Goal: Information Seeking & Learning: Compare options

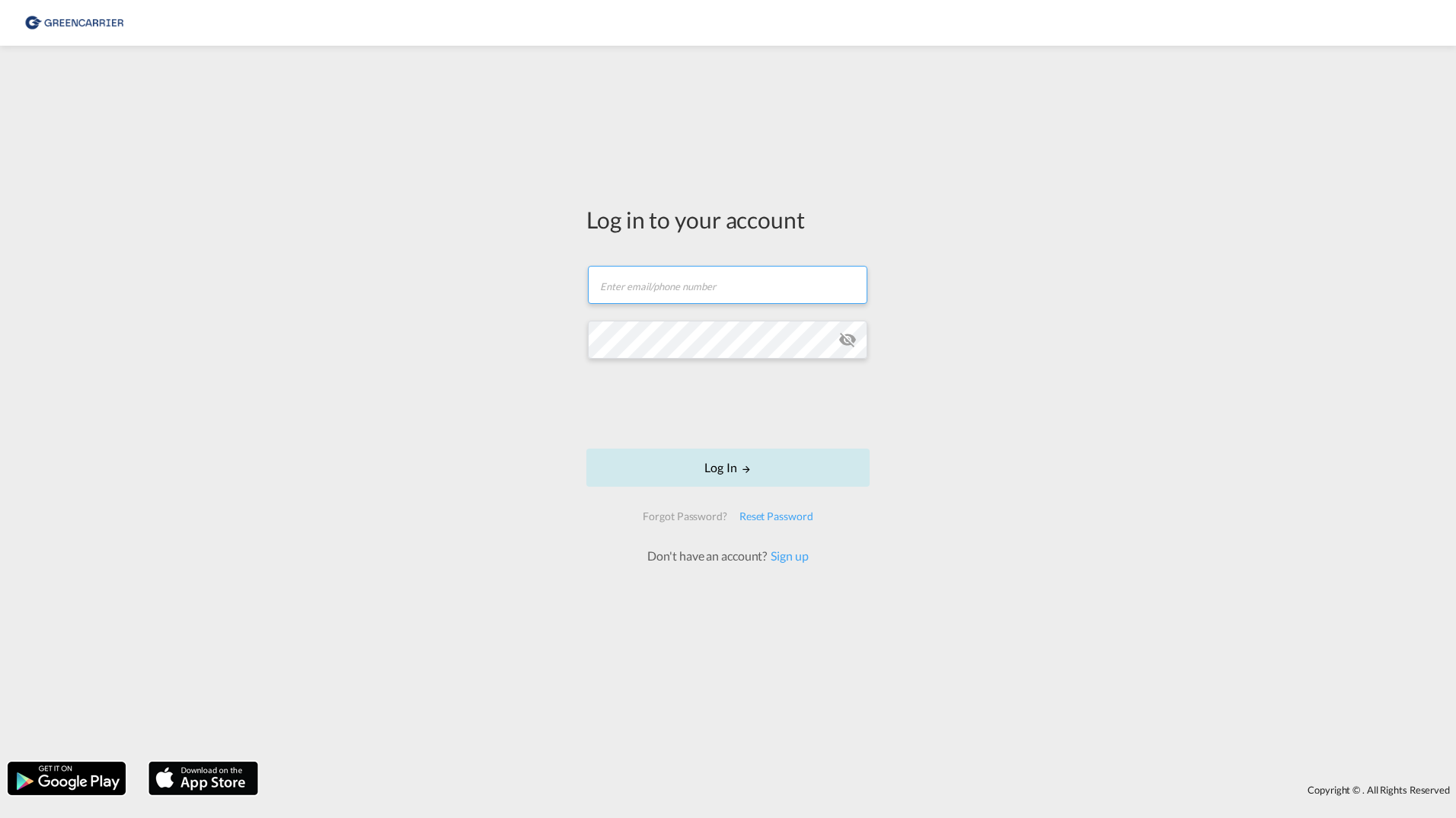
type input "filip.pehrsson@greencarrier.com"
click at [626, 465] on button "Log In" at bounding box center [727, 468] width 283 height 38
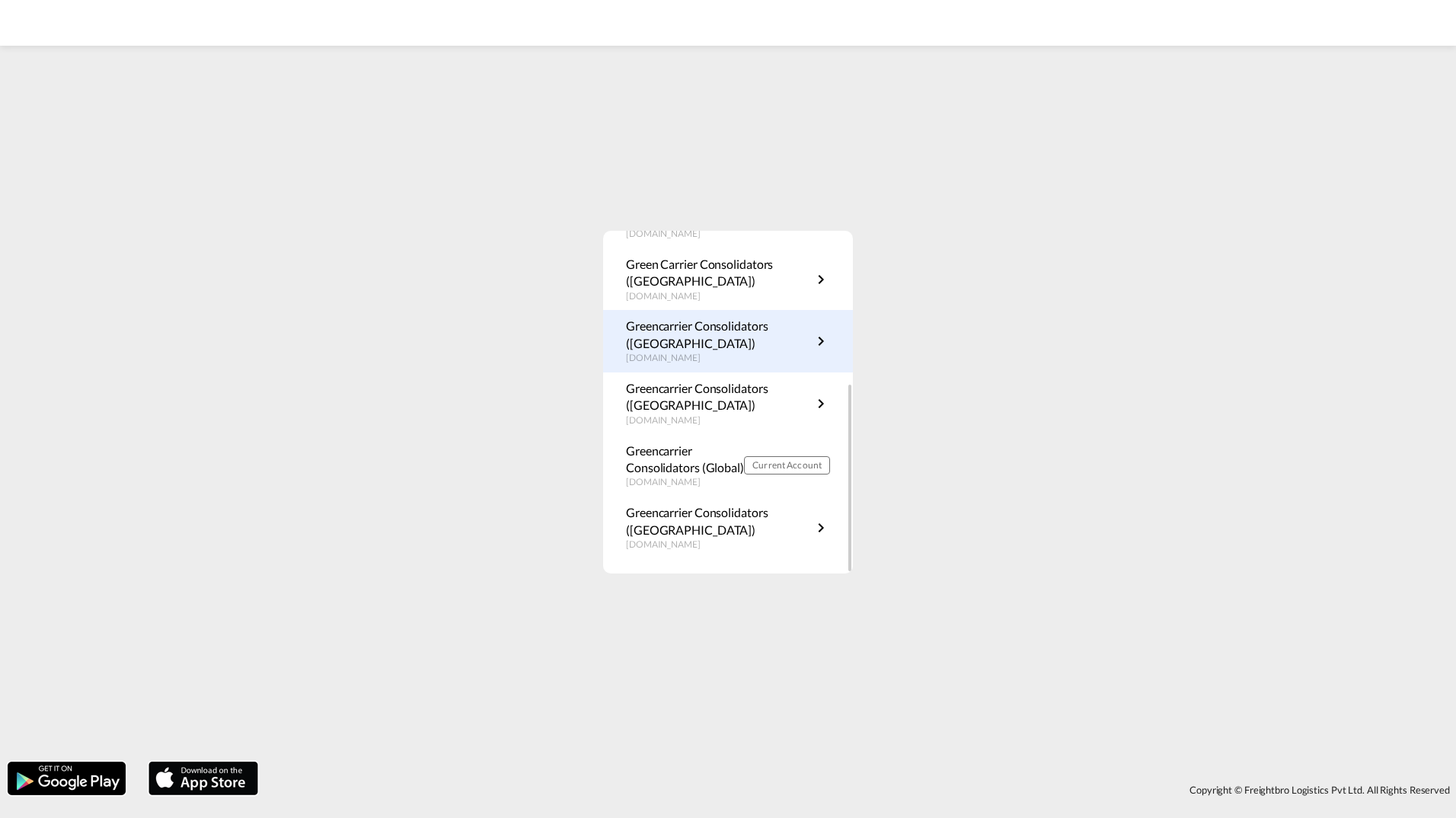
scroll to position [275, 0]
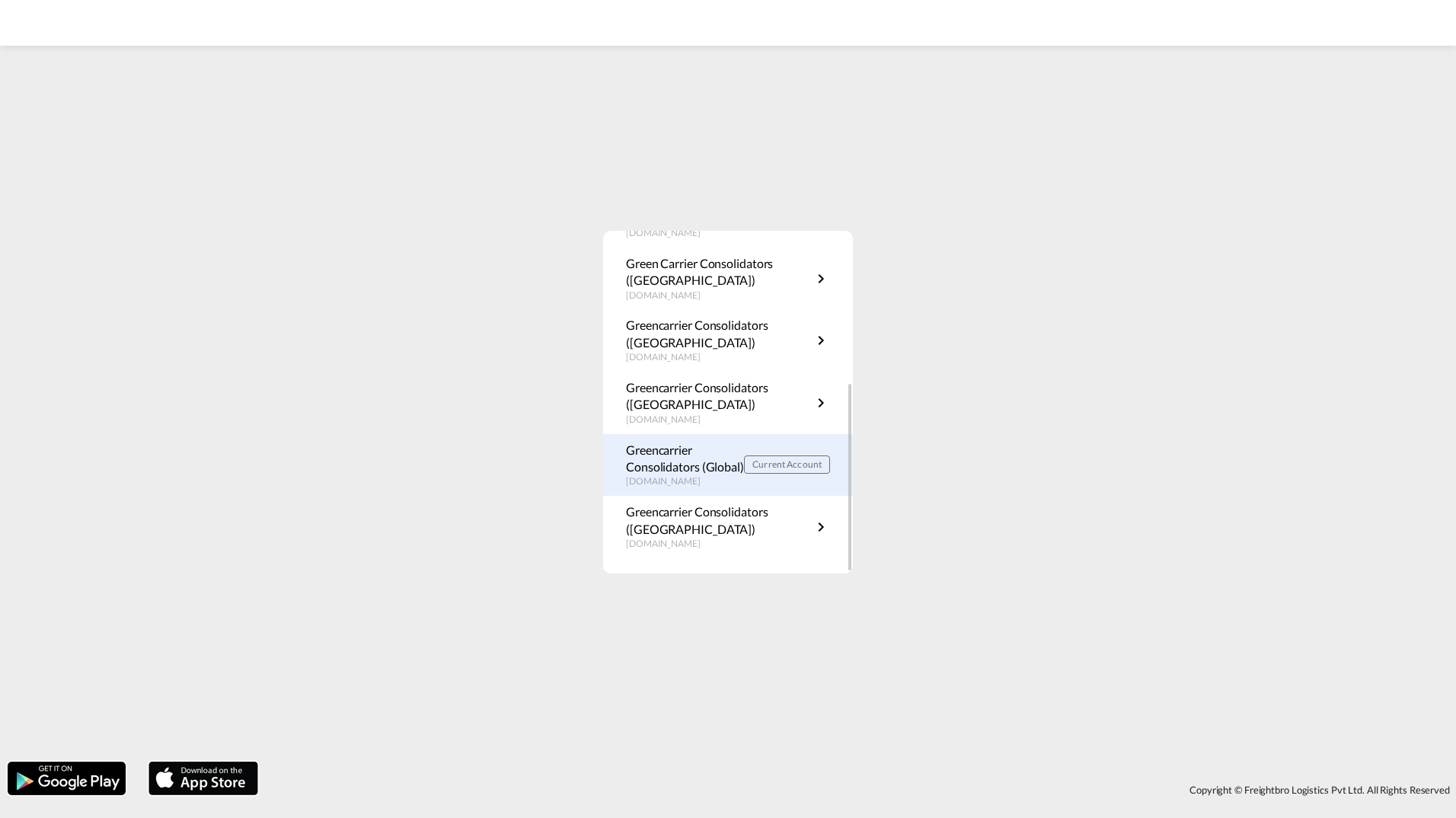
click at [684, 486] on p "portal.greencarrier.com" at bounding box center [684, 482] width 118 height 13
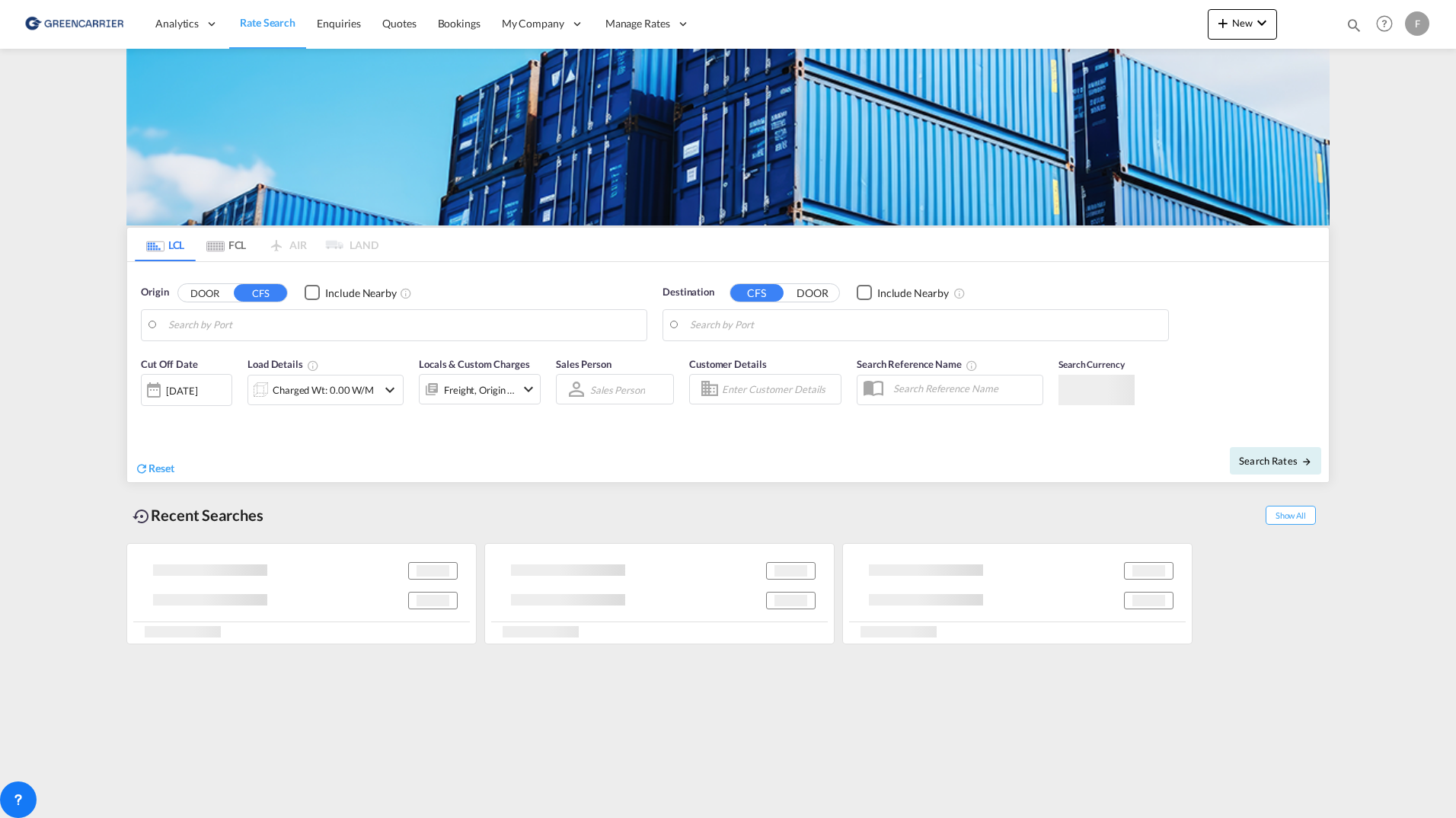
type input "SE-63232, [GEOGRAPHIC_DATA], [GEOGRAPHIC_DATA]"
type input "[GEOGRAPHIC_DATA], COCTG"
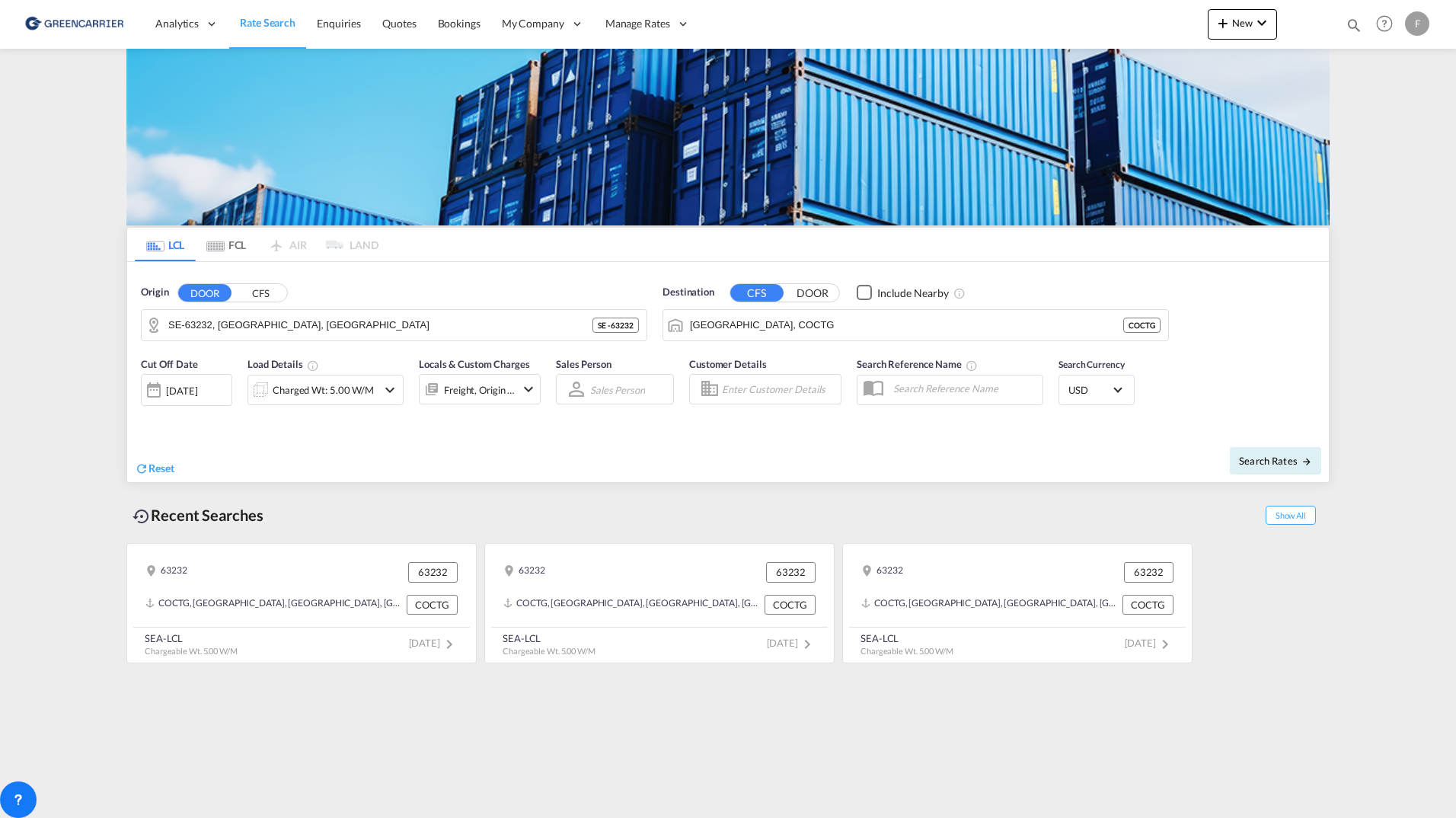
click at [1390, 375] on md-content "Analytics Reports Dashboard Rate Search Enquiries Quotes Bookings" at bounding box center [728, 409] width 1456 height 818
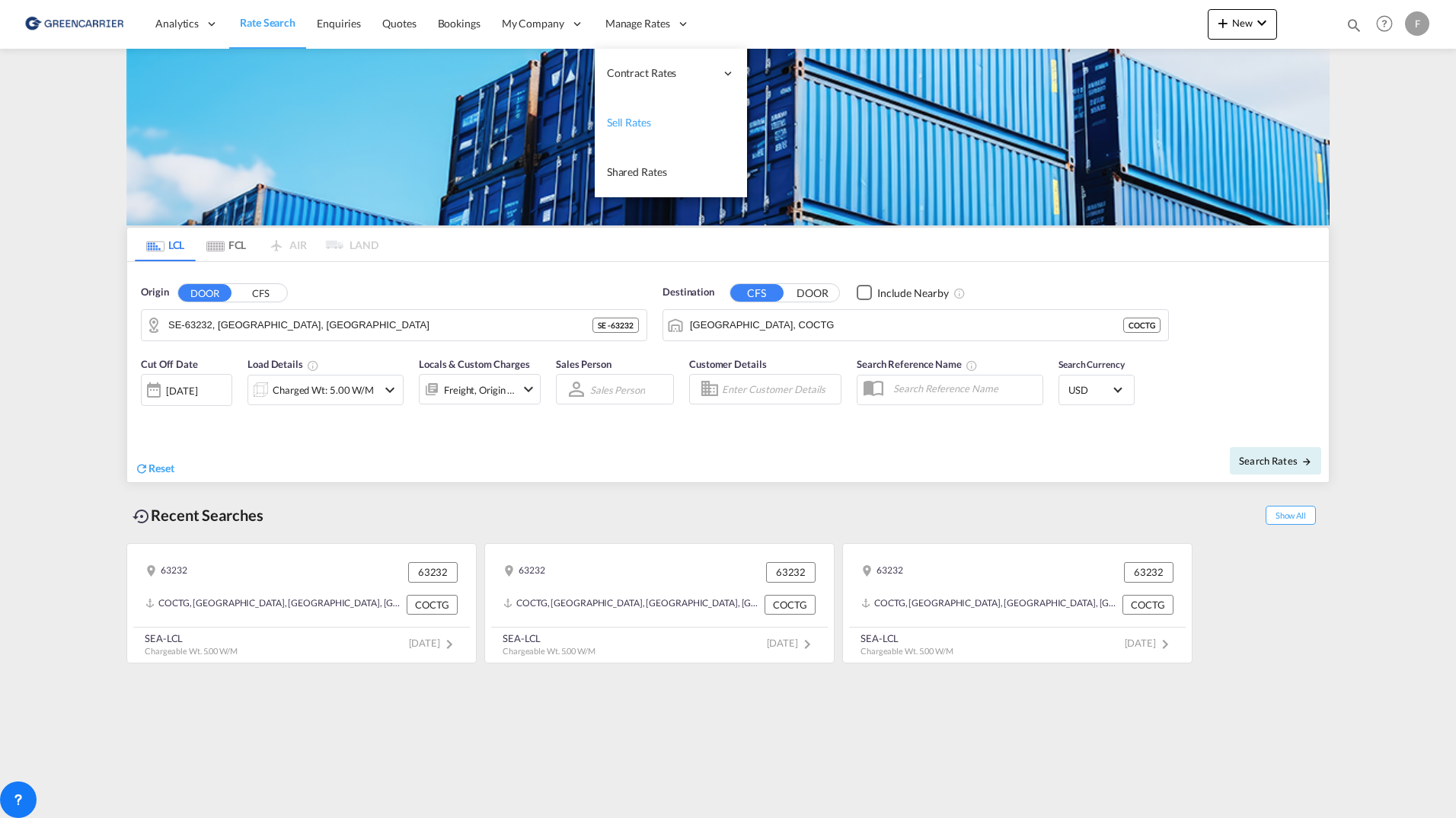
click at [644, 111] on link "Sell Rates" at bounding box center [670, 123] width 152 height 49
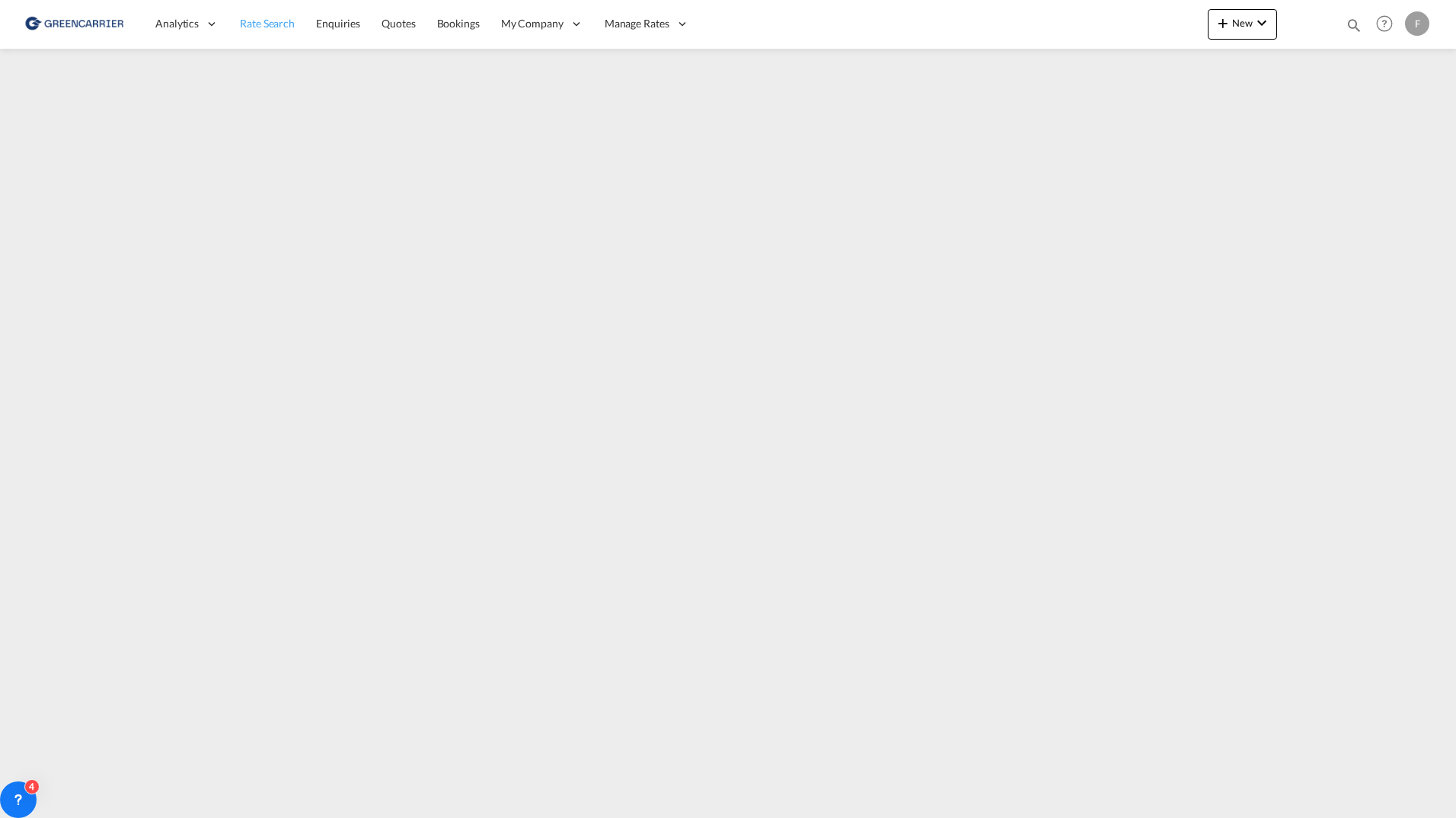
click at [265, 26] on span "Rate Search" at bounding box center [267, 23] width 55 height 13
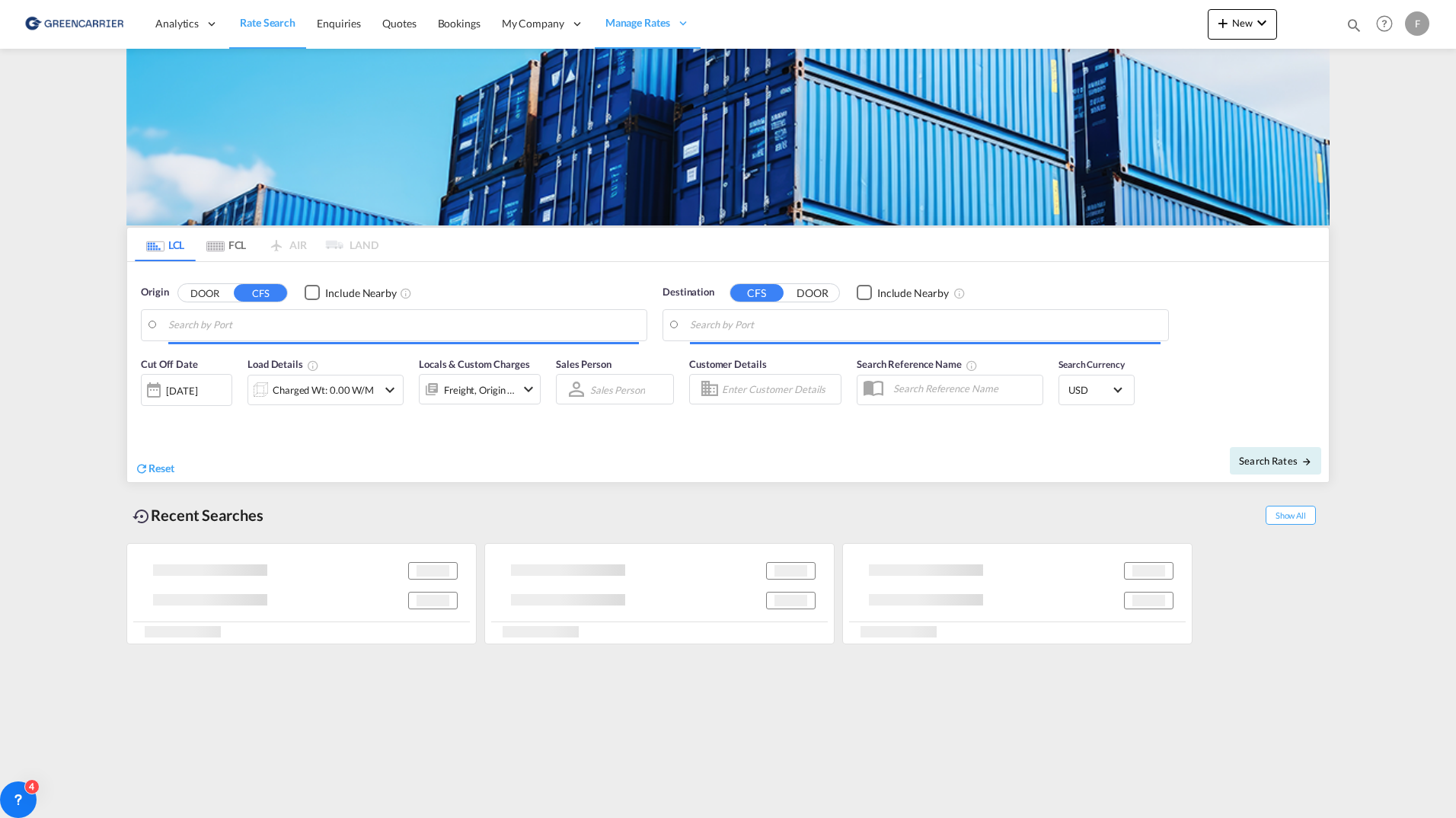
type input "SE-63232, [GEOGRAPHIC_DATA], [GEOGRAPHIC_DATA]"
type input "Cartagena, COCTG"
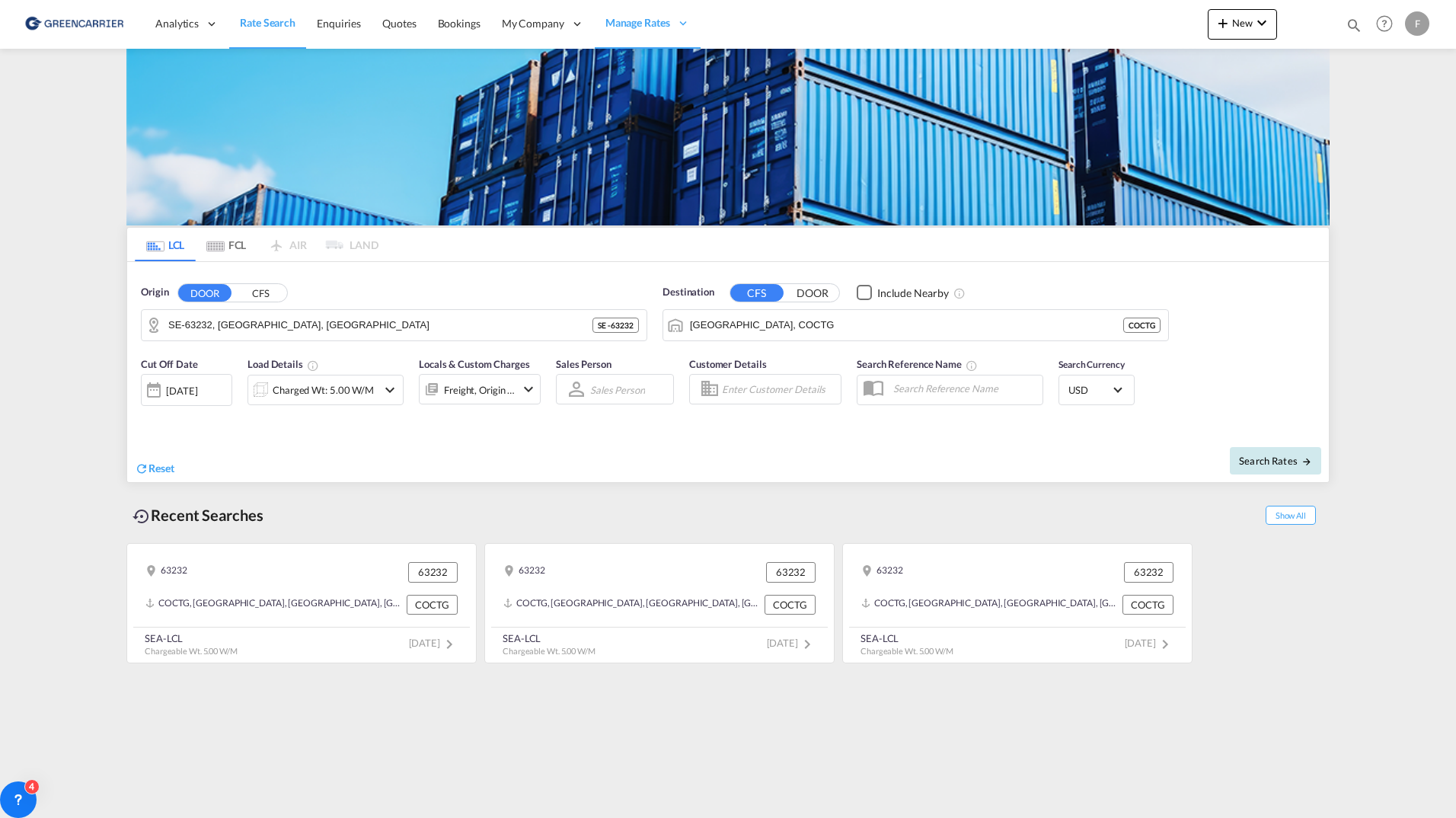
click at [1289, 456] on span "Search Rates" at bounding box center [1276, 461] width 73 height 12
type input "63232 to COCTG / 25 Aug 2025"
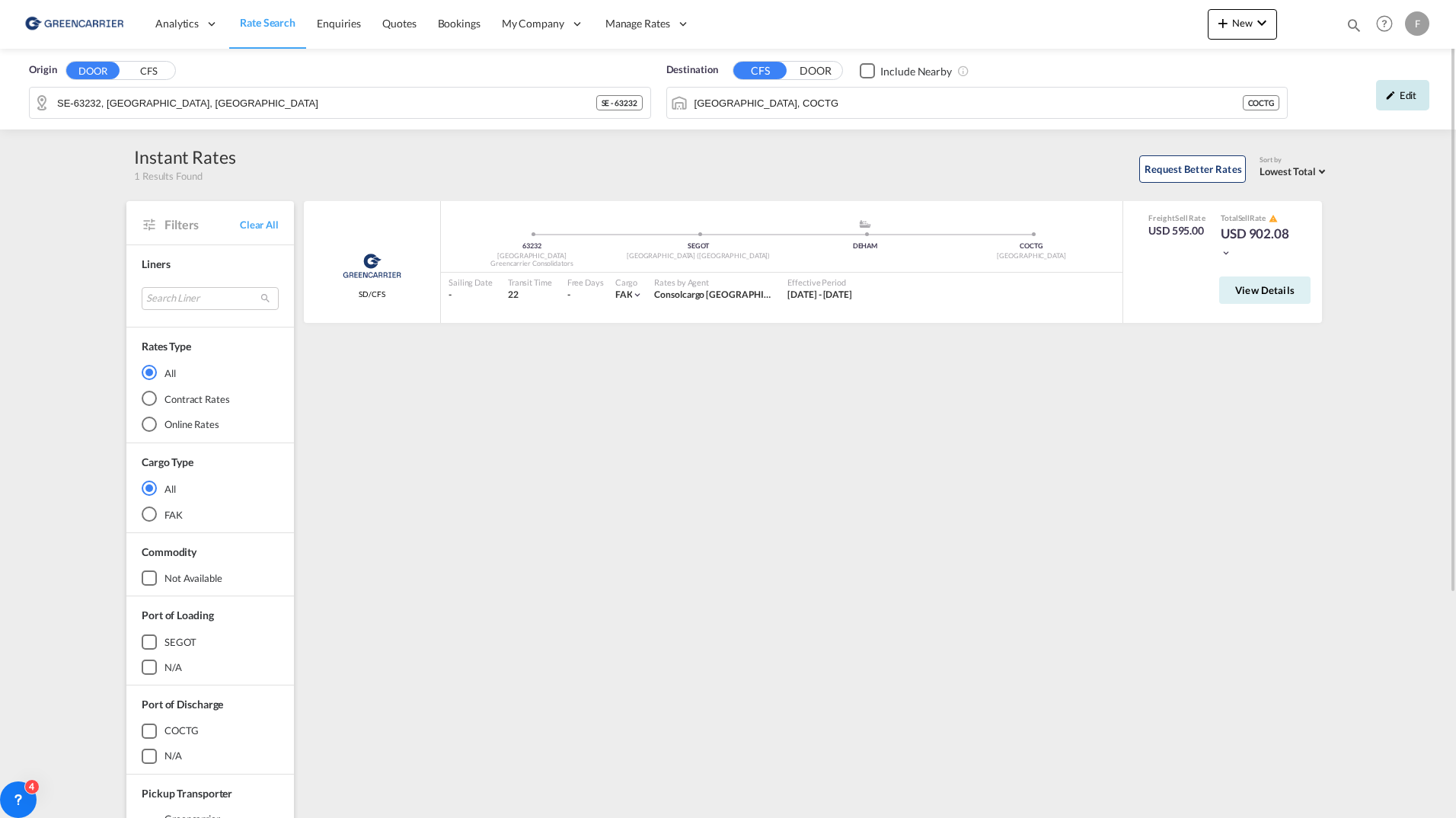
click at [1417, 101] on div "Edit" at bounding box center [1403, 94] width 53 height 30
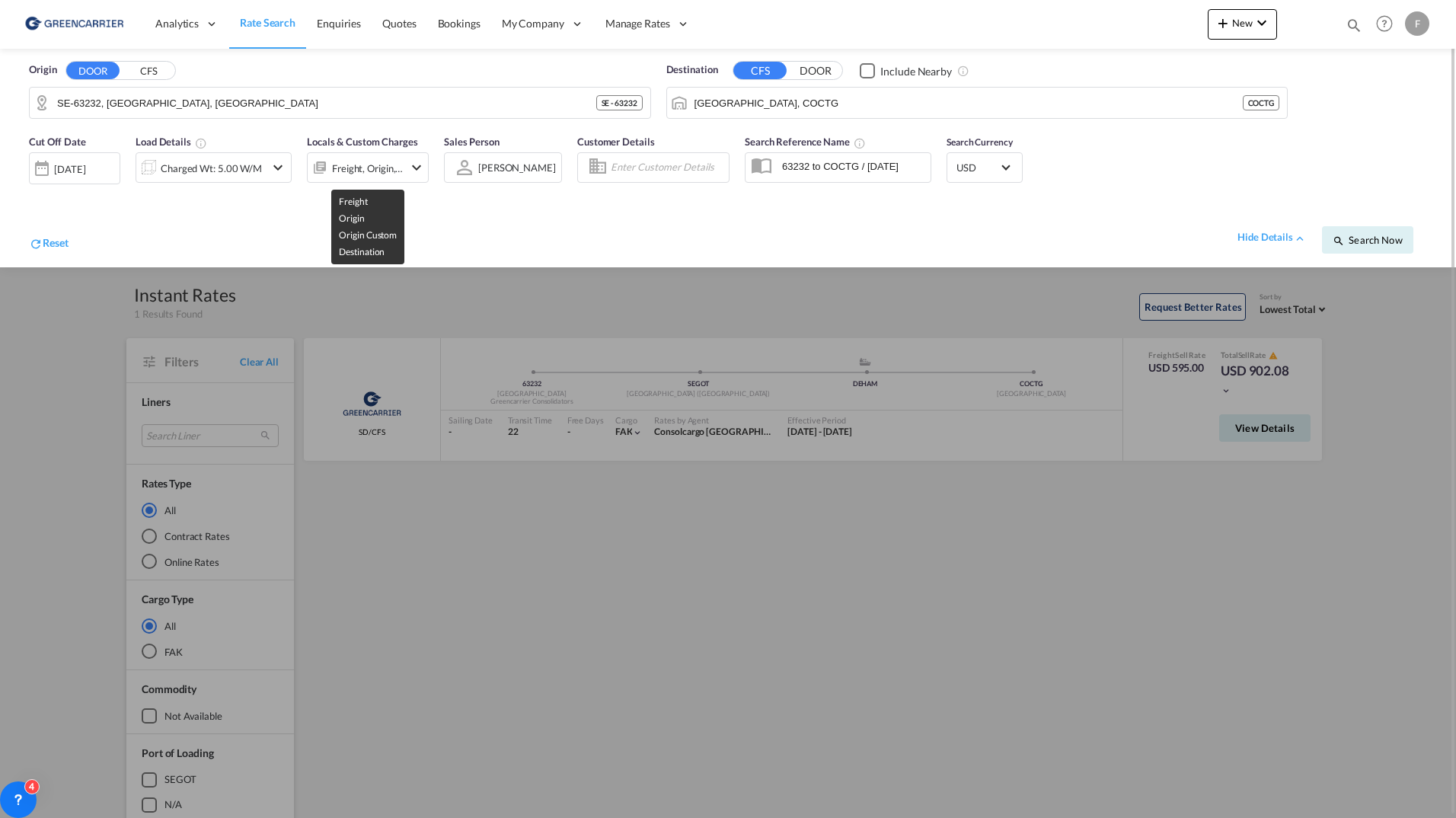
click at [363, 168] on div "Freight, Origin, Origin Custom, Destination" at bounding box center [368, 168] width 72 height 21
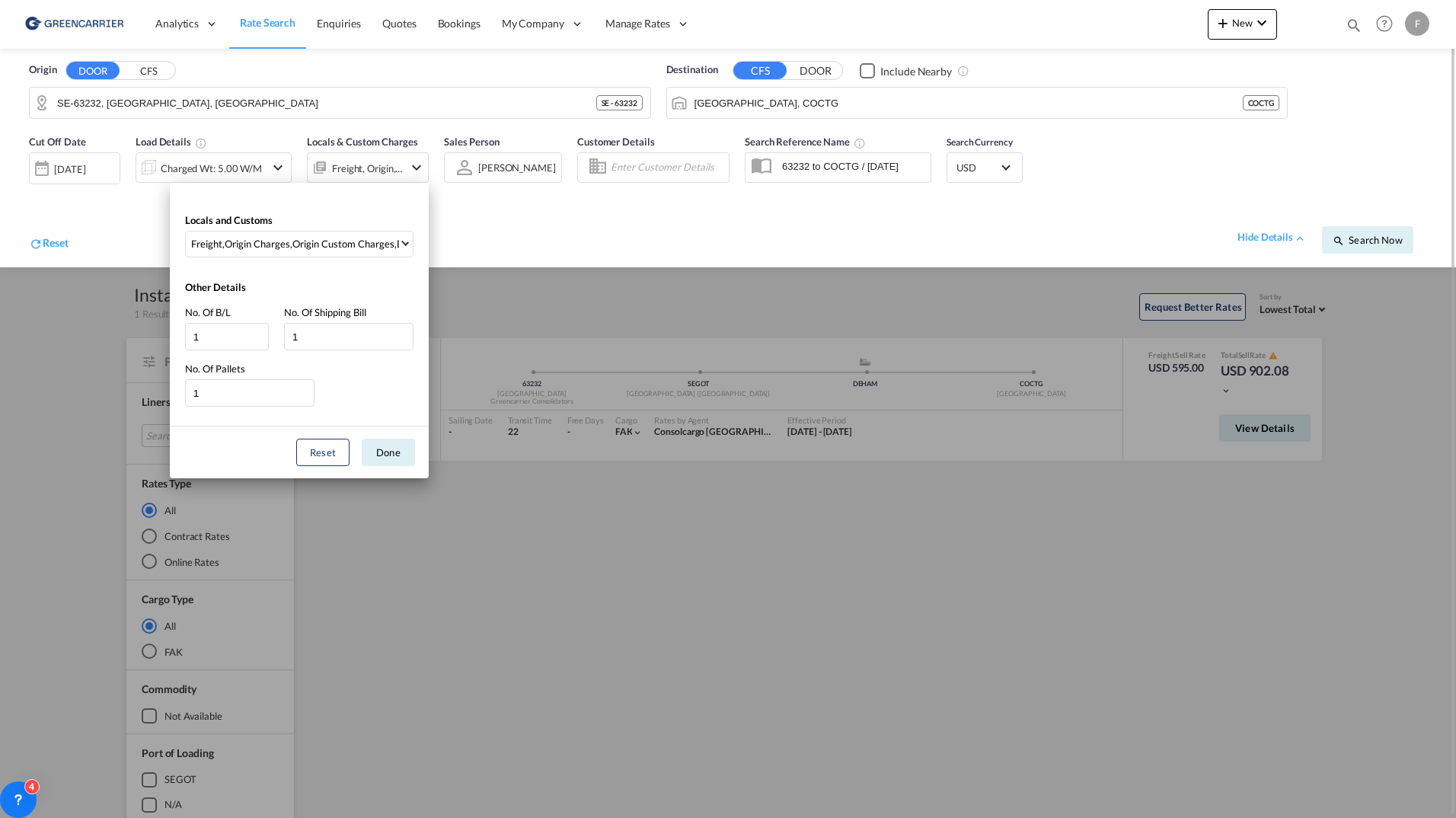
click at [363, 168] on div "Locals and Customs Freight , Origin Charges , Origin Custom Charges , Destinati…" at bounding box center [728, 409] width 1456 height 818
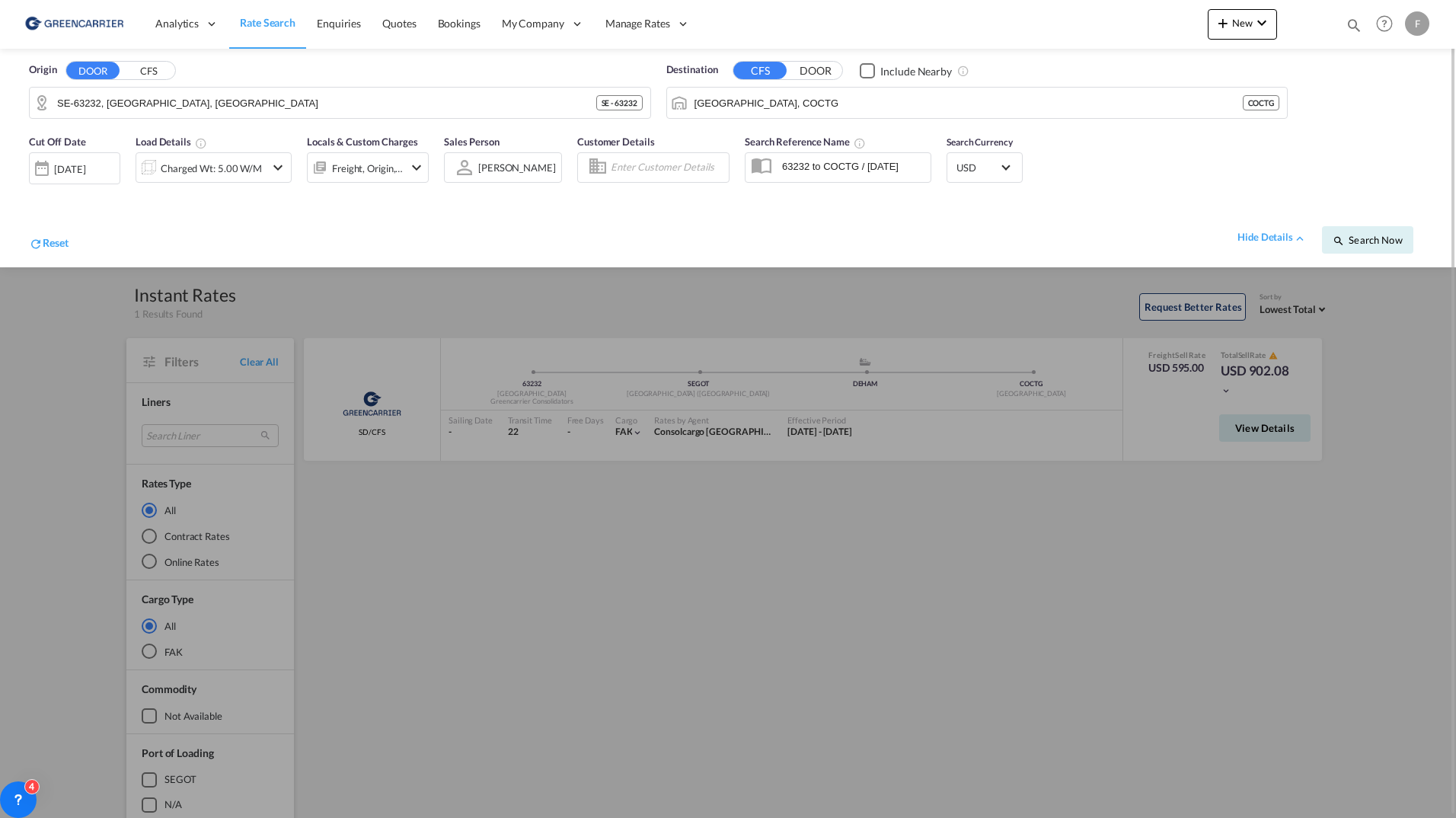
click at [662, 168] on input "Enter Customer Details" at bounding box center [667, 167] width 113 height 23
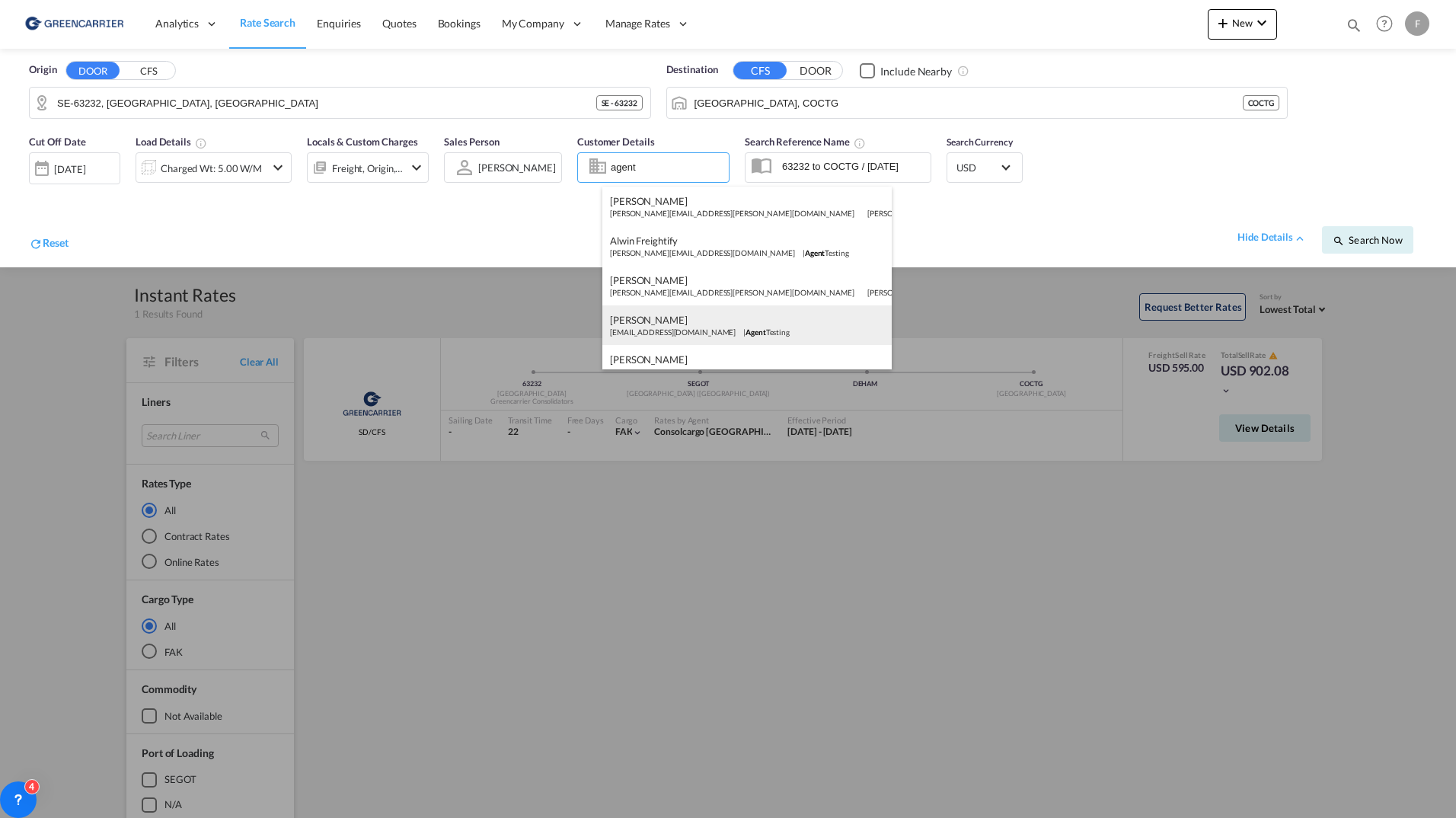
click at [659, 335] on div "Filip Pehrsson filippehrsson1@gmail.com | Agent Testing" at bounding box center [747, 325] width 289 height 40
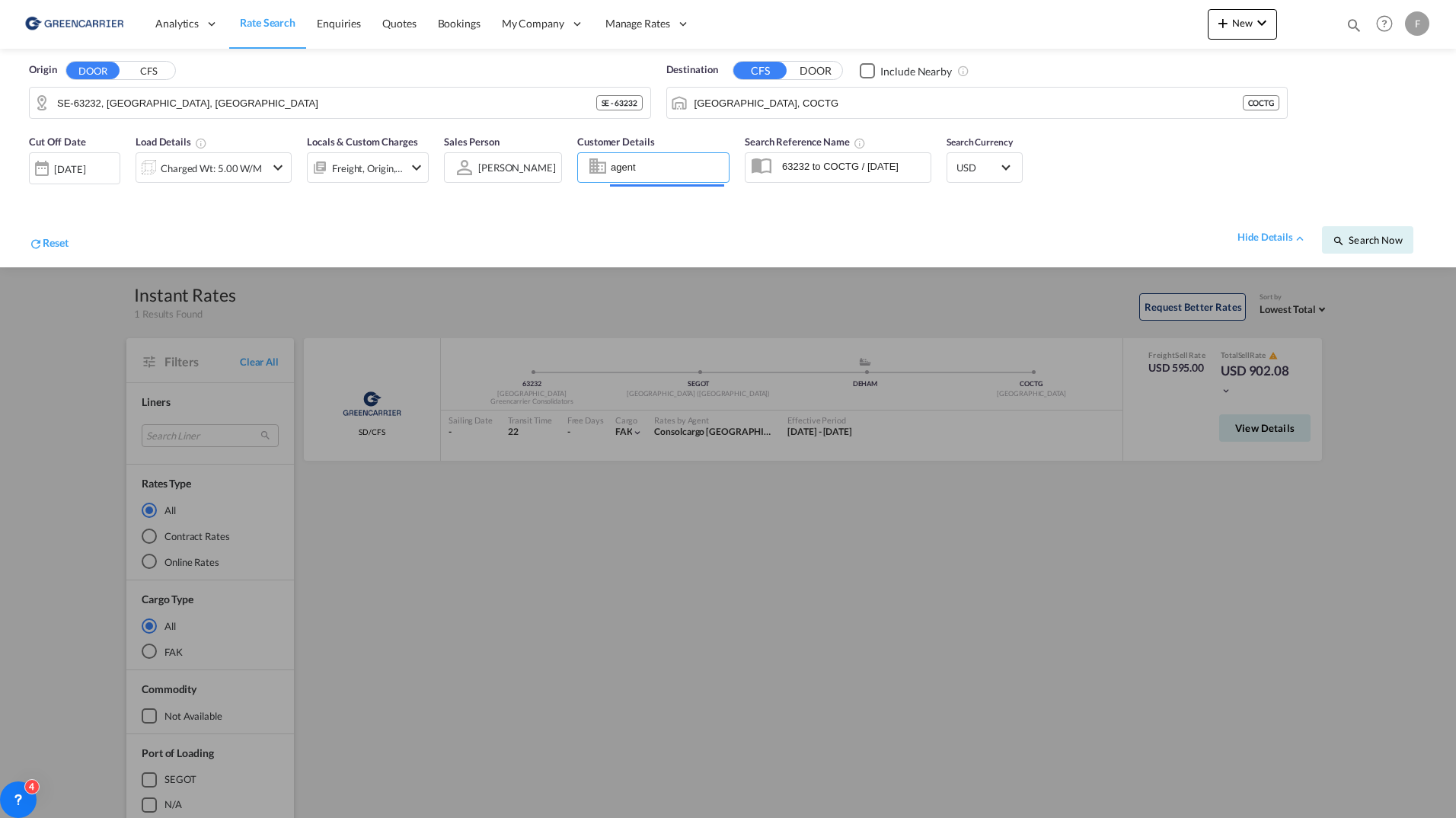
type input "Agent Testing, Filip Pehrsson, filippehrsson1@gmail.com"
click at [1393, 241] on span "Search Now" at bounding box center [1367, 240] width 69 height 12
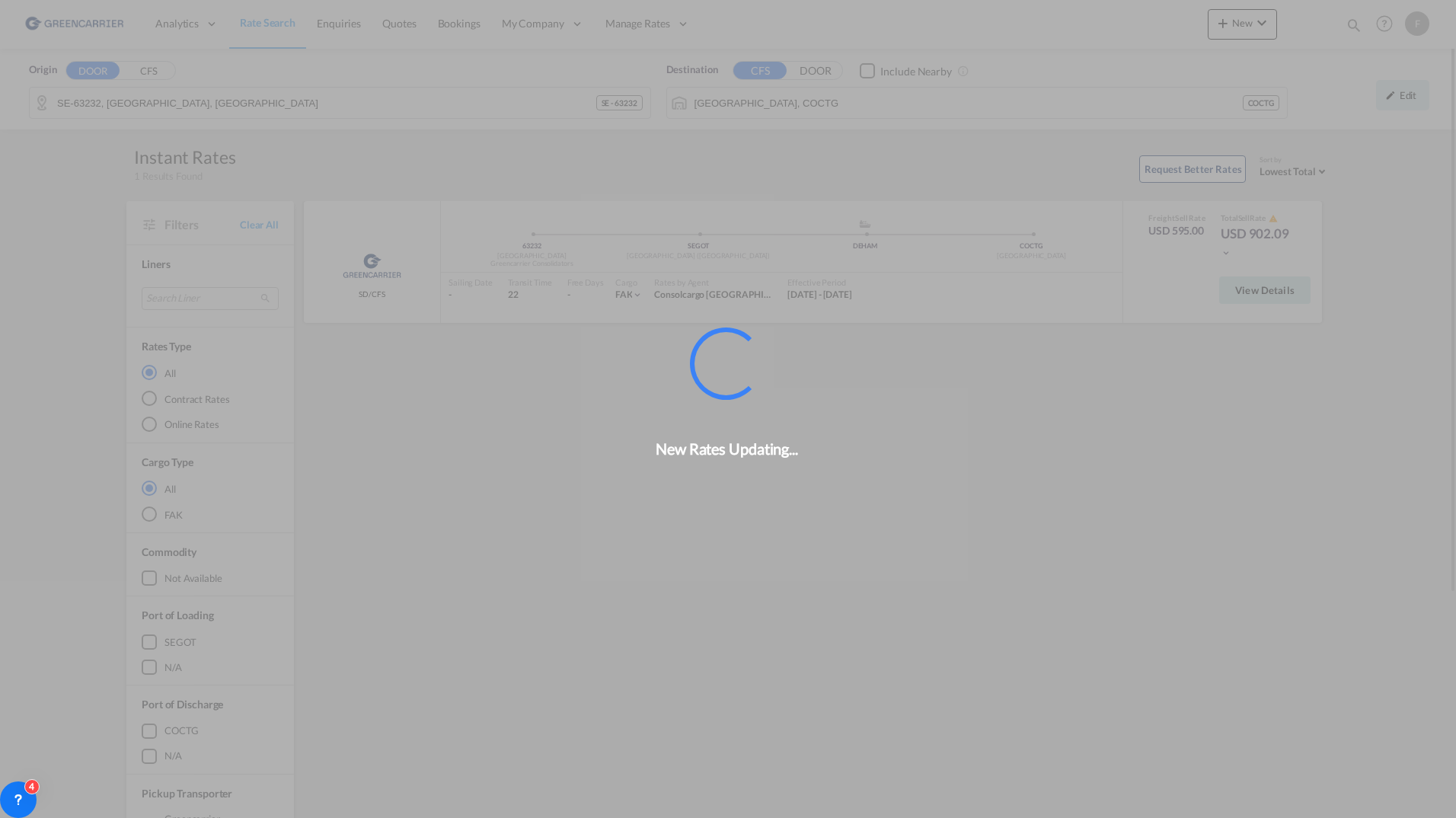
click at [1274, 297] on div "New Rates Updating..." at bounding box center [728, 409] width 1456 height 818
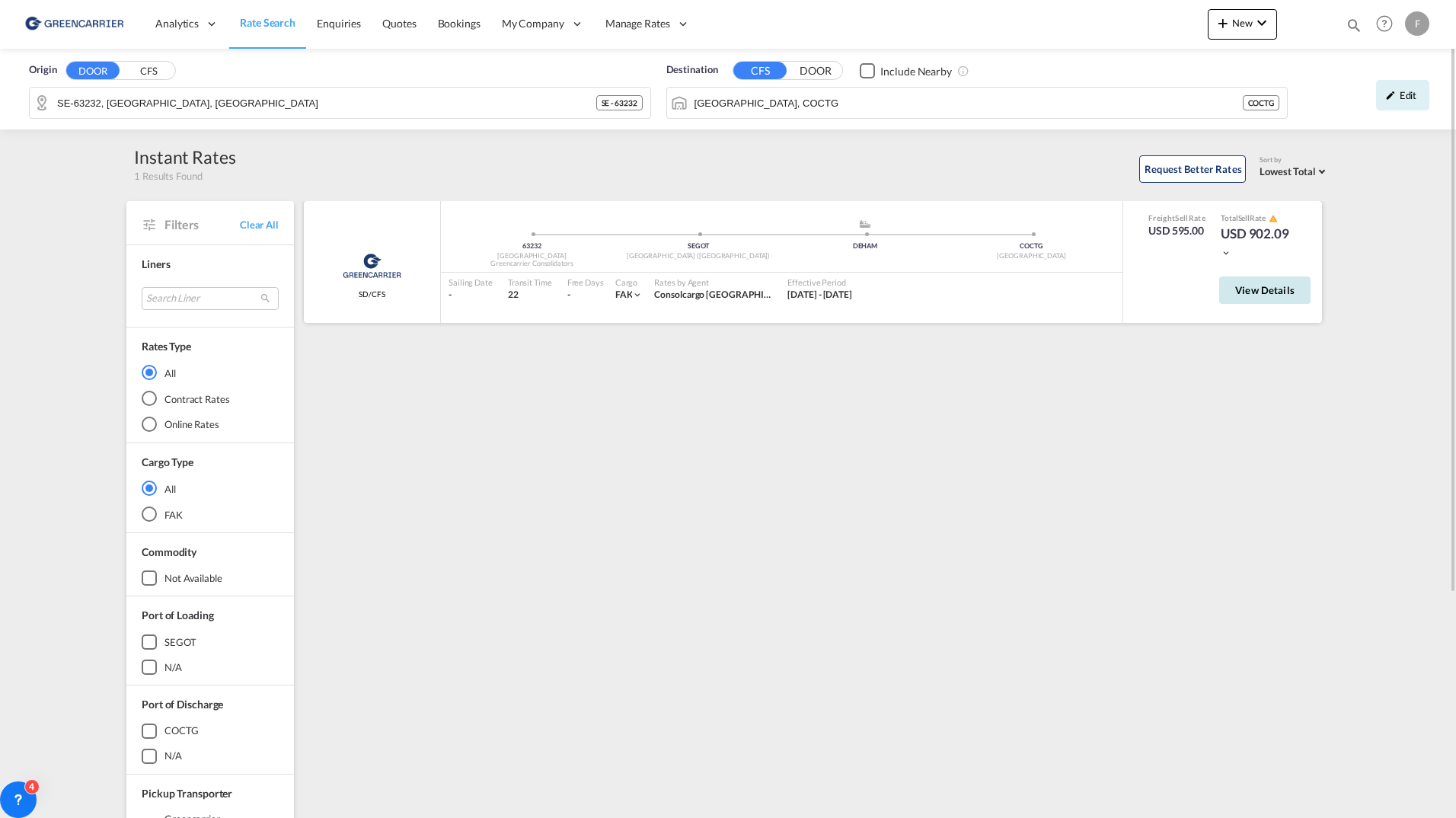
click at [1274, 297] on button "View Details" at bounding box center [1265, 290] width 91 height 27
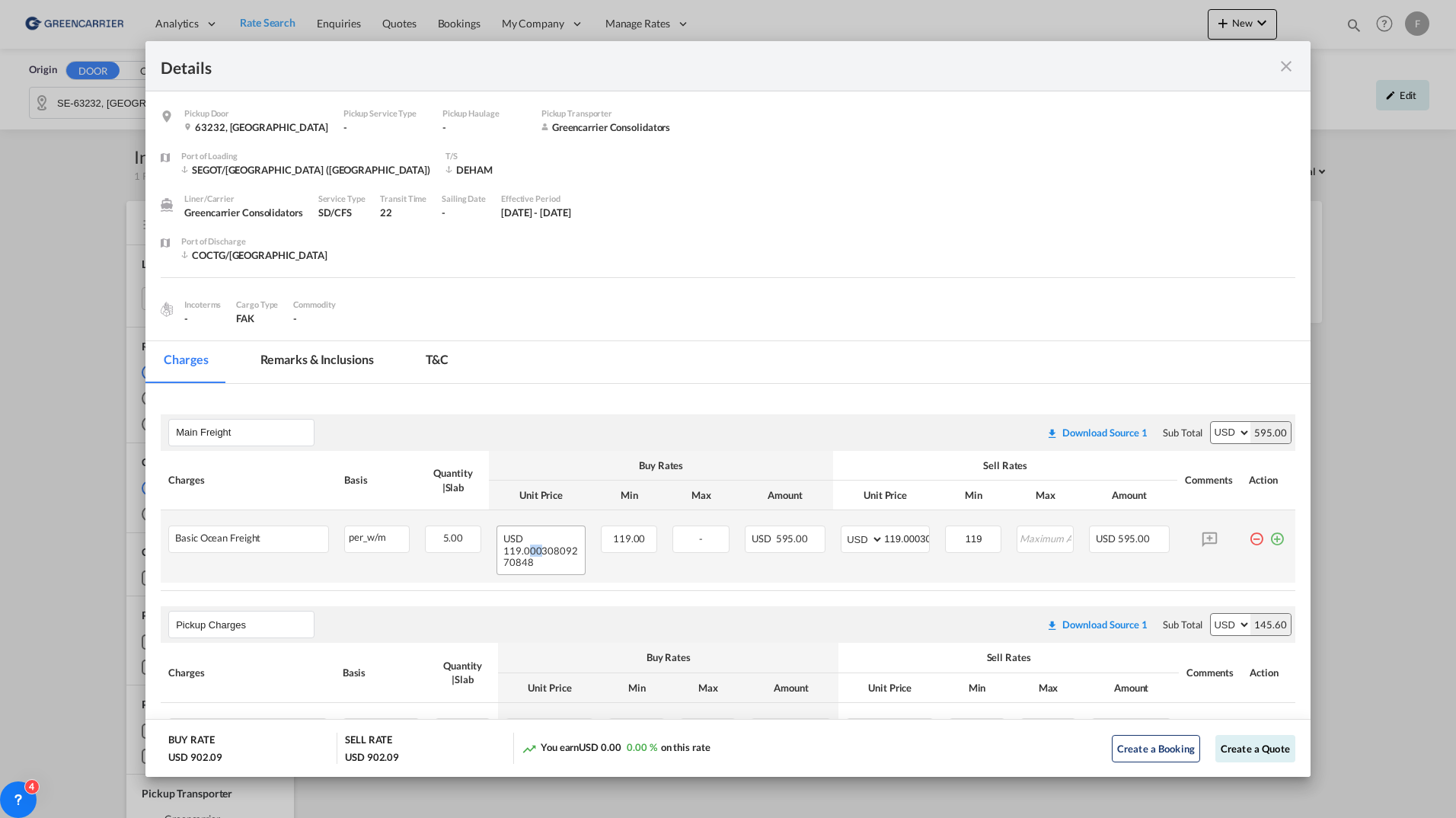
drag, startPoint x: 525, startPoint y: 554, endPoint x: 537, endPoint y: 554, distance: 12.0
click at [537, 554] on span "119.00030809270848" at bounding box center [541, 557] width 75 height 23
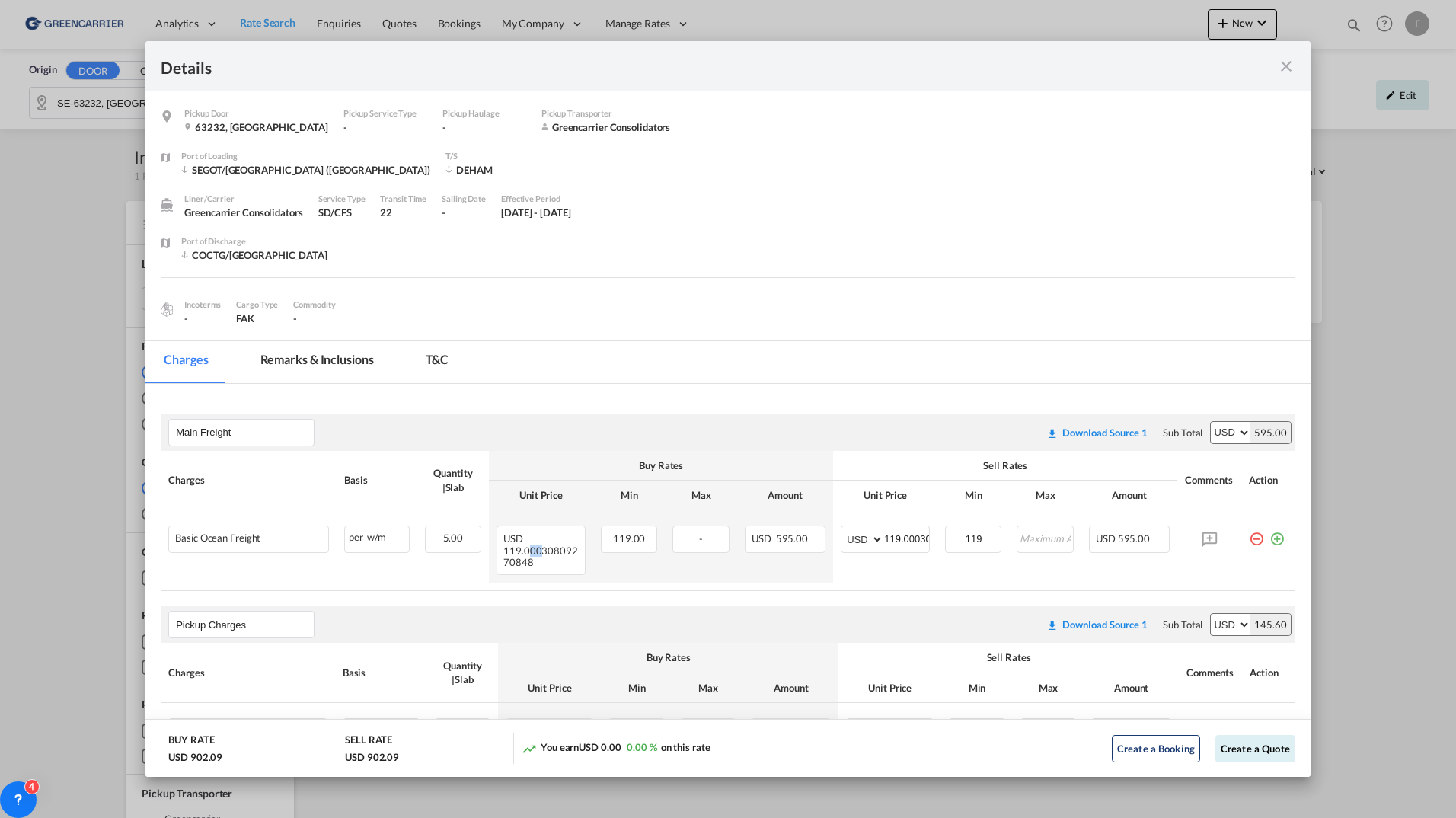
drag, startPoint x: 537, startPoint y: 554, endPoint x: 726, endPoint y: 361, distance: 270.1
click at [726, 360] on md-tabs-canvas "Charges Remarks & Inclusions T&C Charges Remarks & Inclusions T&C" at bounding box center [727, 362] width 1165 height 42
click at [700, 344] on md-tabs-canvas "Charges Remarks & Inclusions T&C Charges Remarks & Inclusions T&C" at bounding box center [727, 362] width 1165 height 42
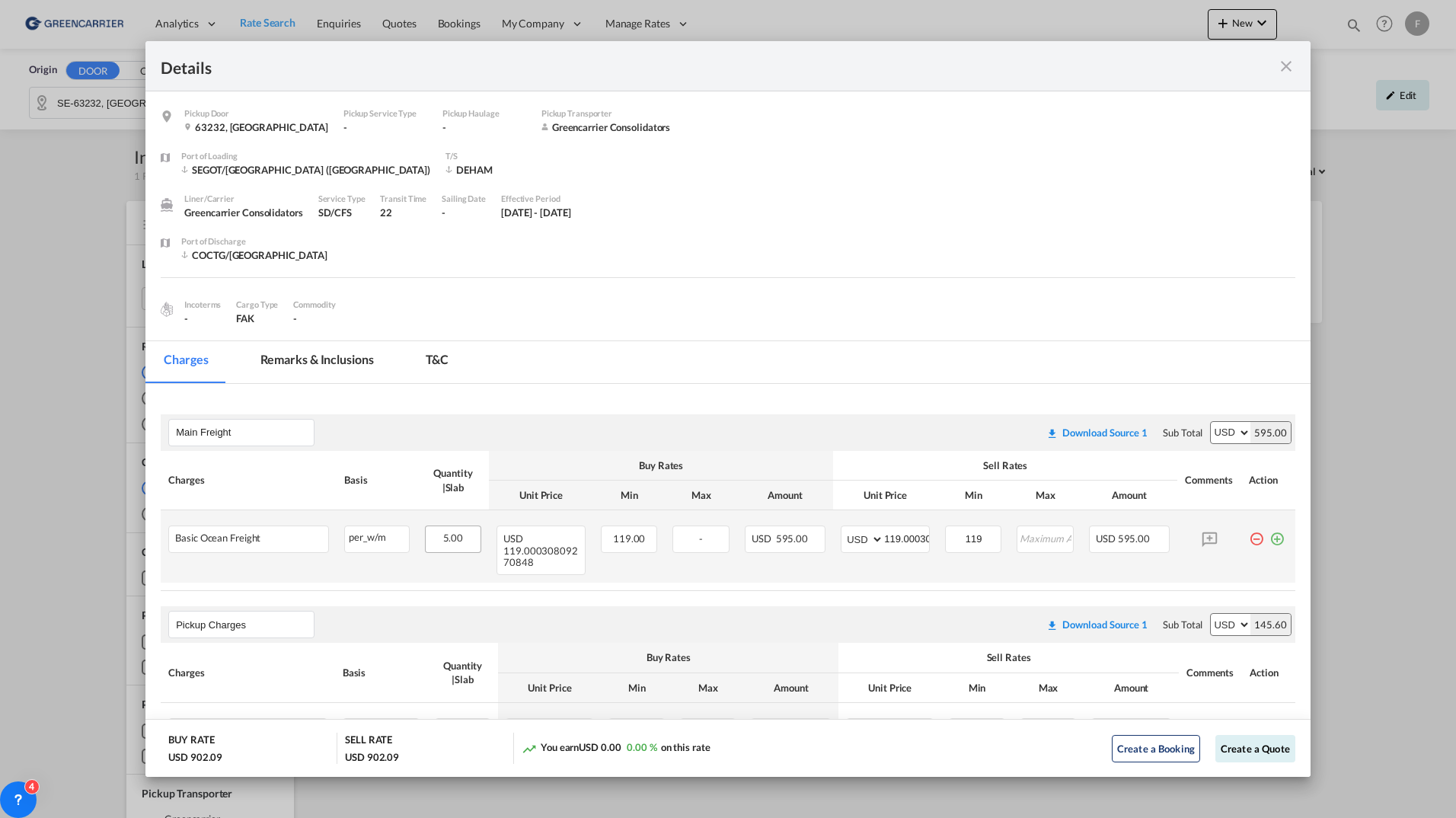
click at [460, 544] on td "5.00 Please Enter Invalid Input" at bounding box center [453, 546] width 73 height 73
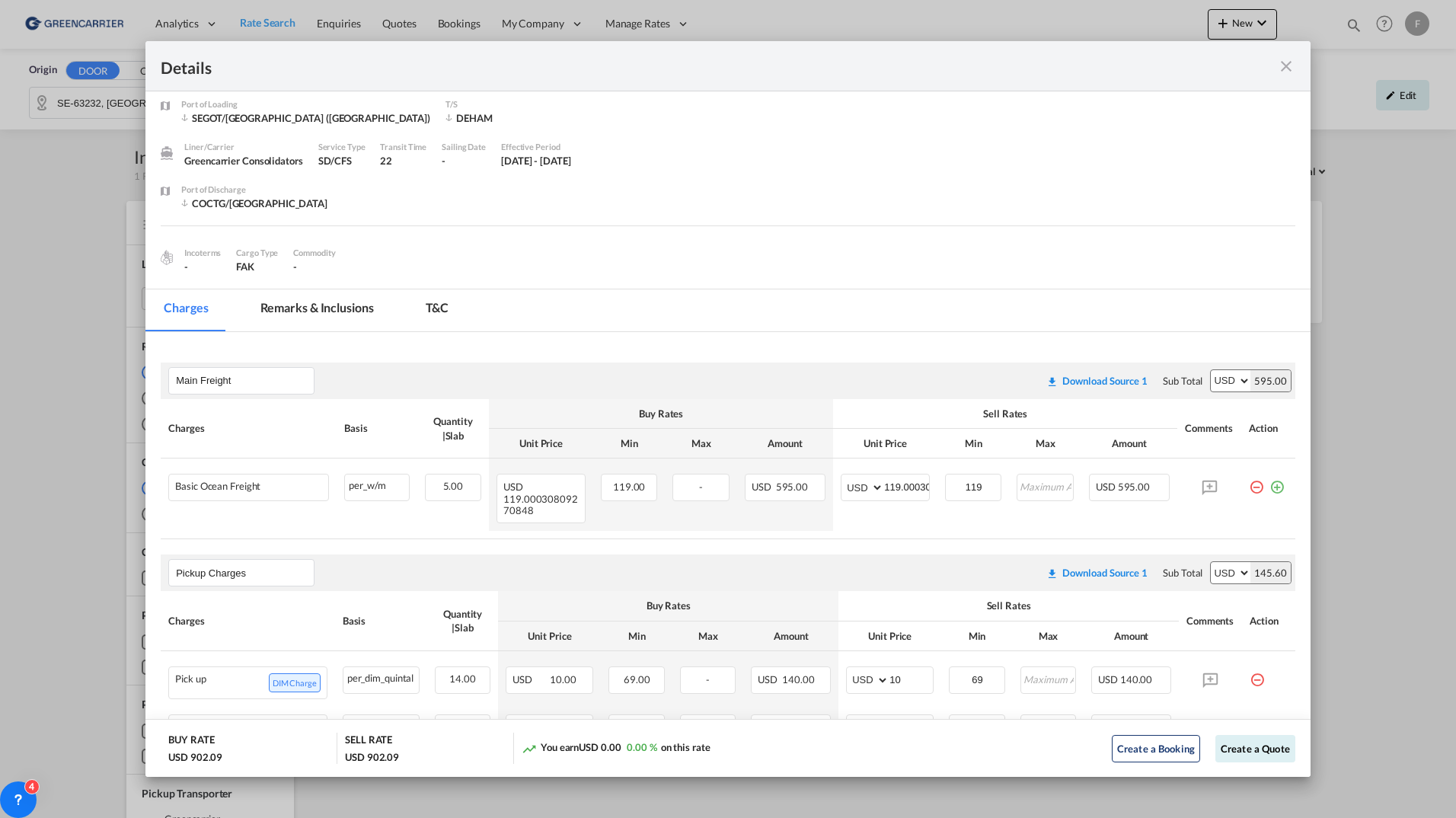
scroll to position [76, 0]
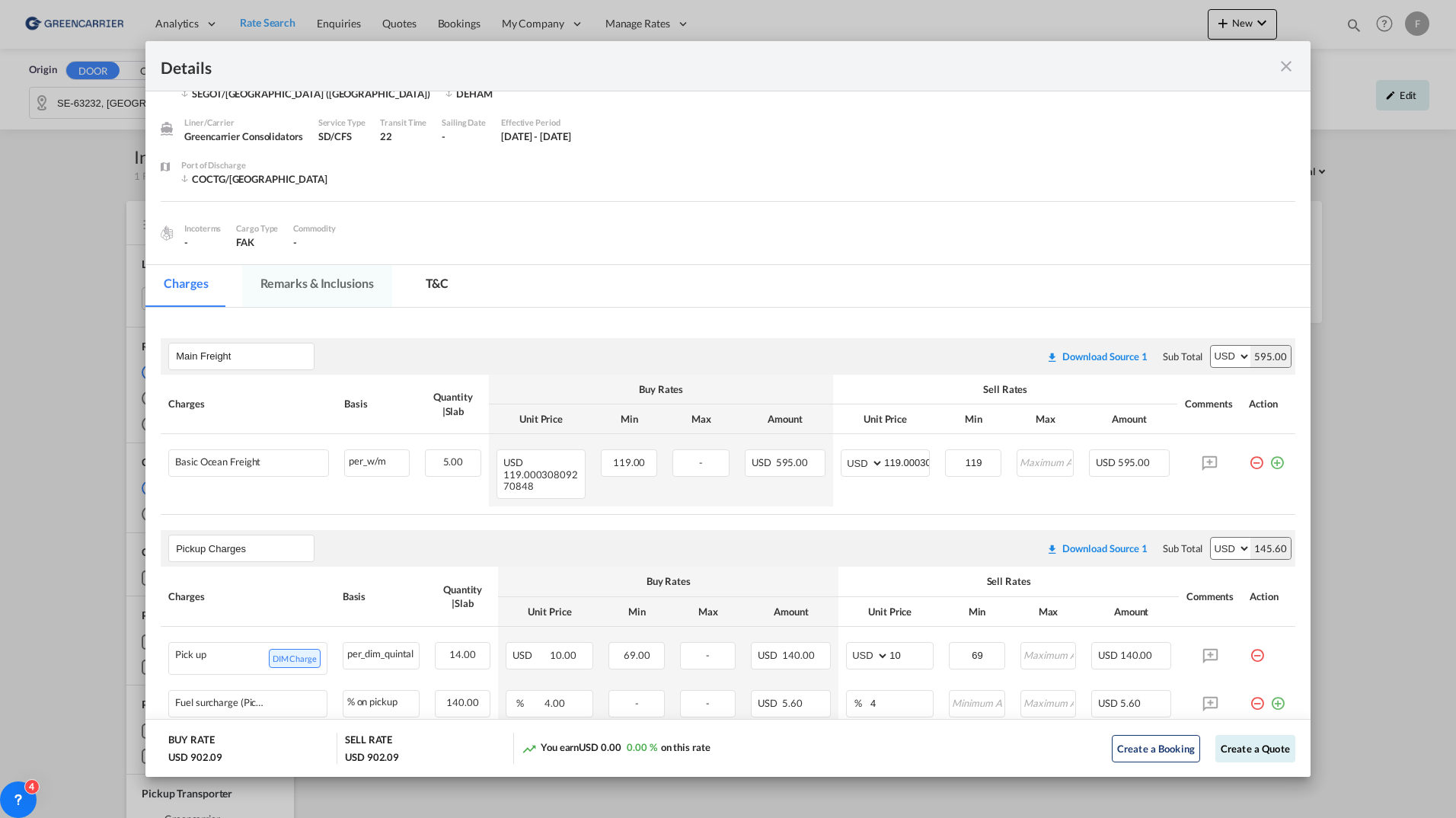
click at [357, 269] on md-tab-item "Remarks & Inclusions" at bounding box center [317, 286] width 150 height 42
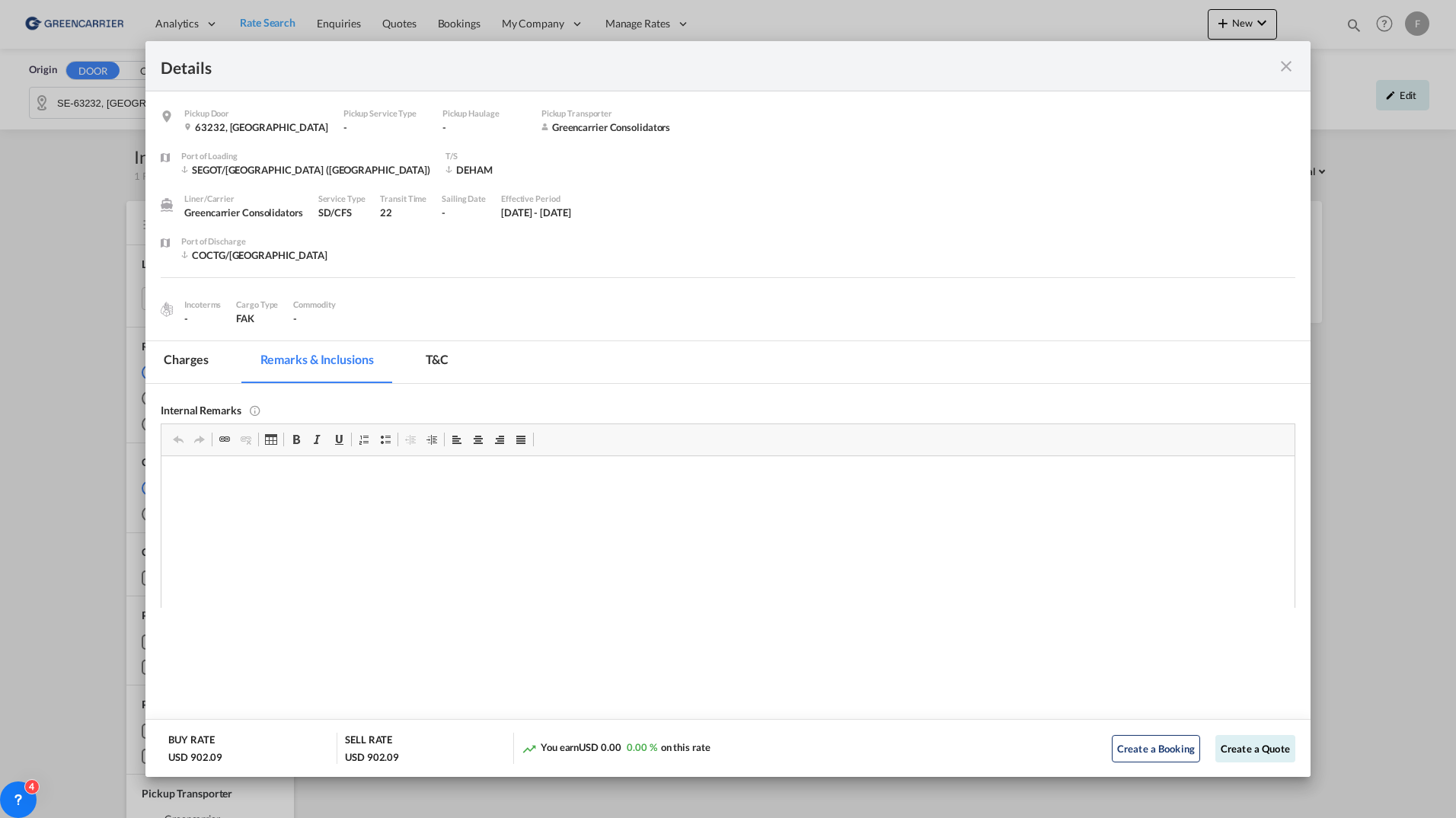
scroll to position [0, 0]
click at [439, 366] on md-tab-item "T&C" at bounding box center [437, 362] width 60 height 42
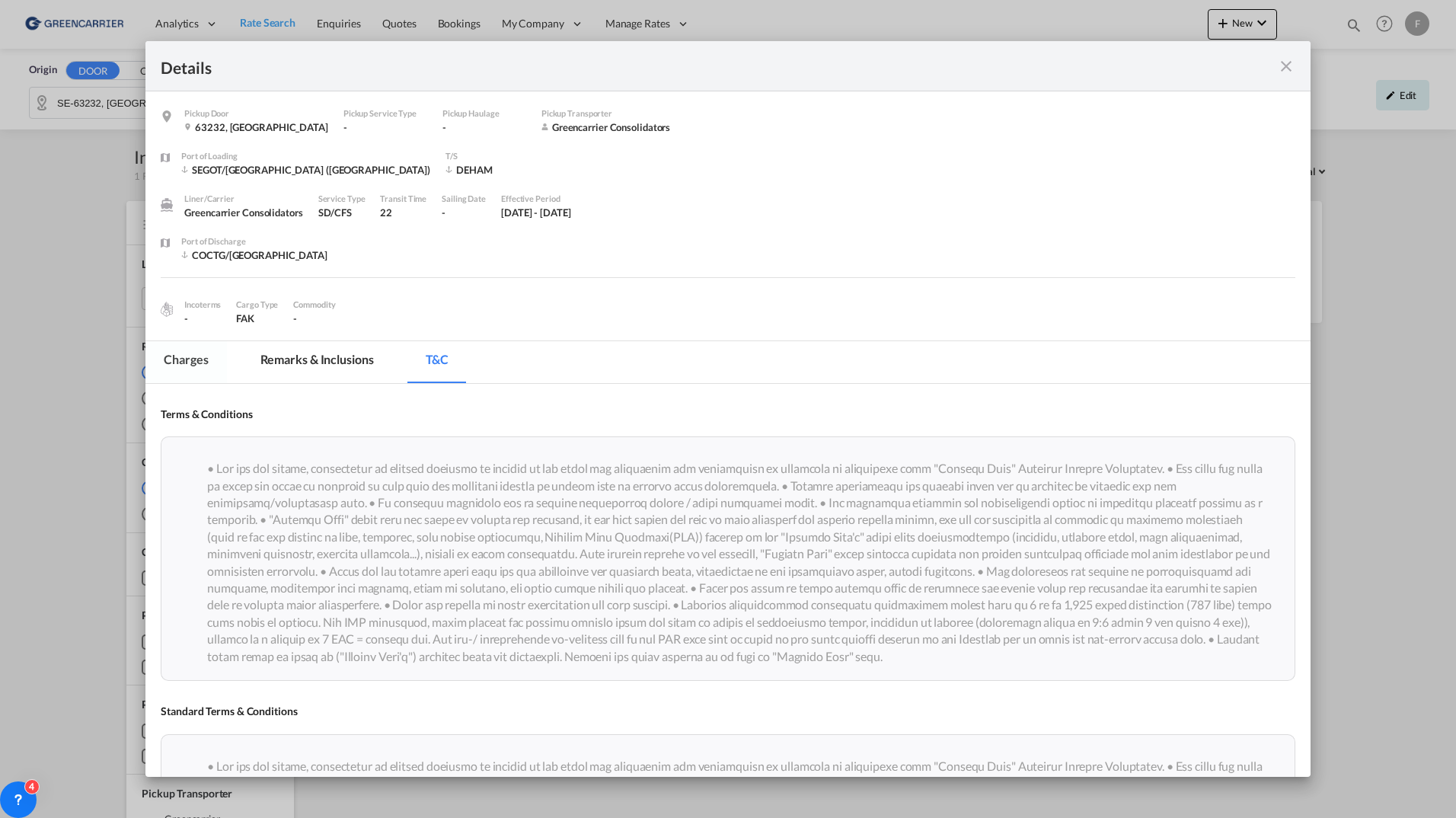
click at [184, 358] on md-tab-item "Charges" at bounding box center [185, 362] width 80 height 42
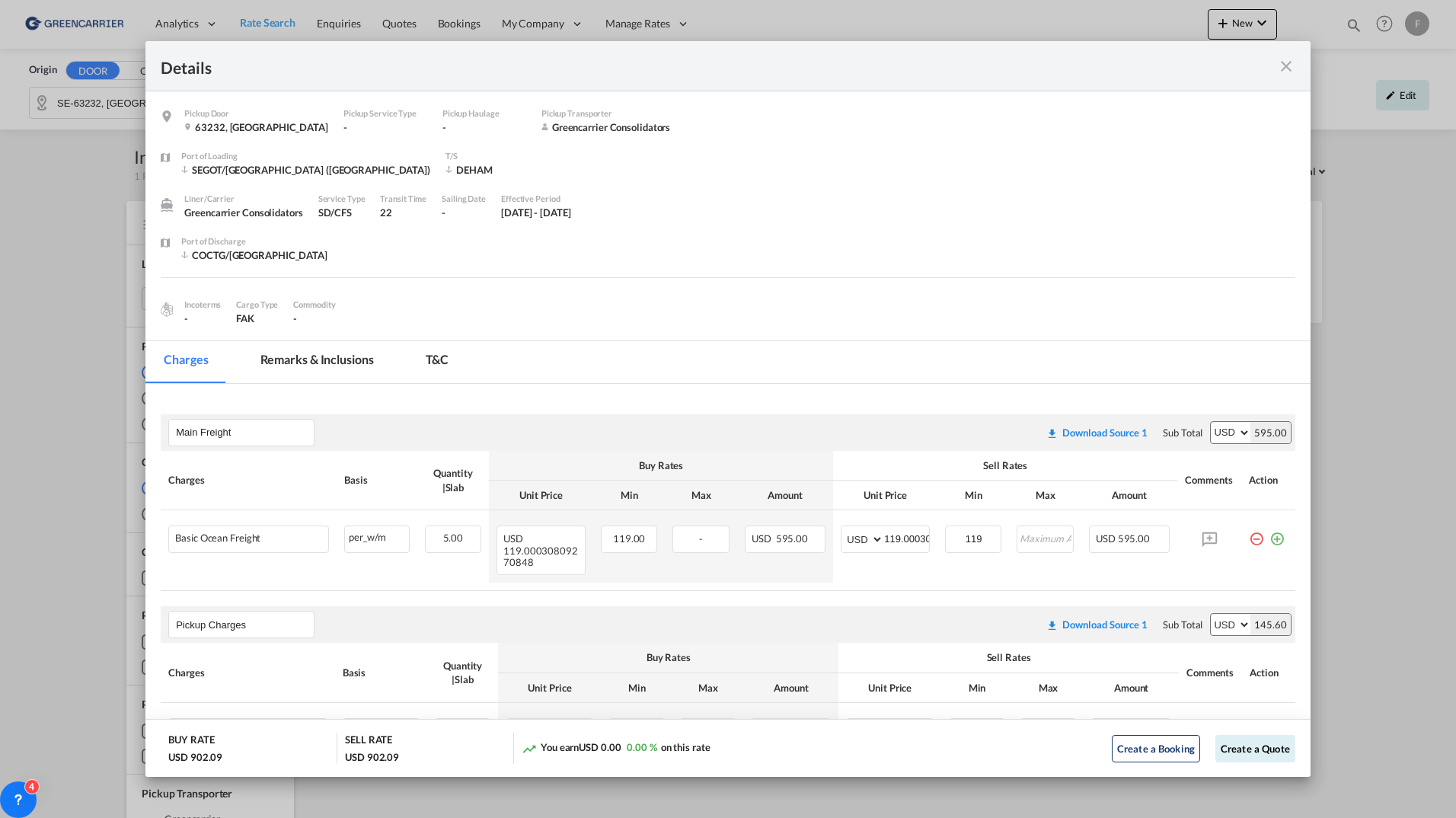
click at [1284, 68] on md-icon "icon-close fg-AAA8AD m-0 cursor" at bounding box center [1286, 66] width 18 height 18
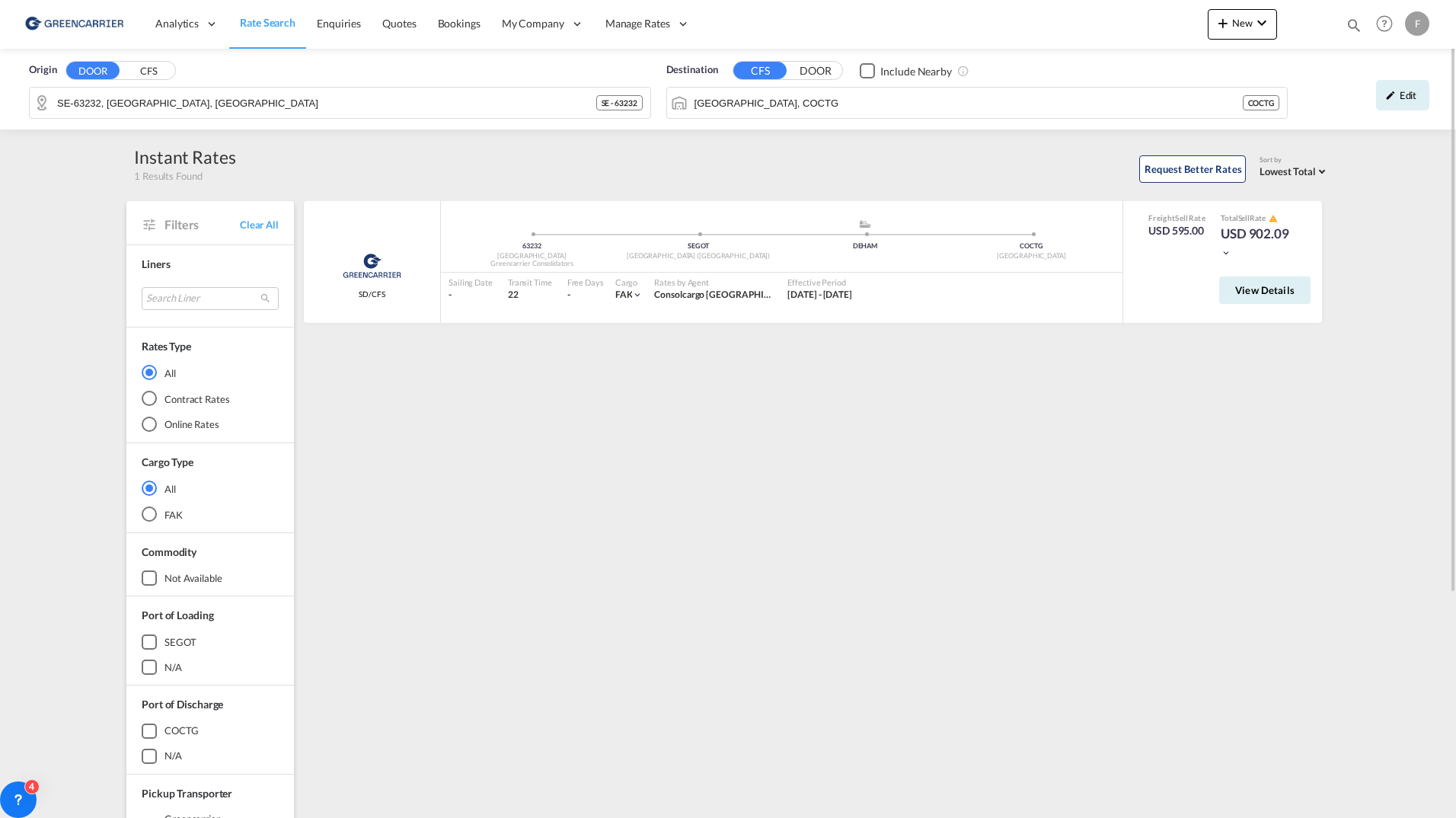
click at [934, 581] on div "Greencarrier Consolidators SD/CFS added by you 63232 Sweden Greencarrier Consol…" at bounding box center [815, 658] width 1028 height 914
click at [932, 90] on md-autocomplete "Cartagena, COCTG" at bounding box center [986, 102] width 586 height 26
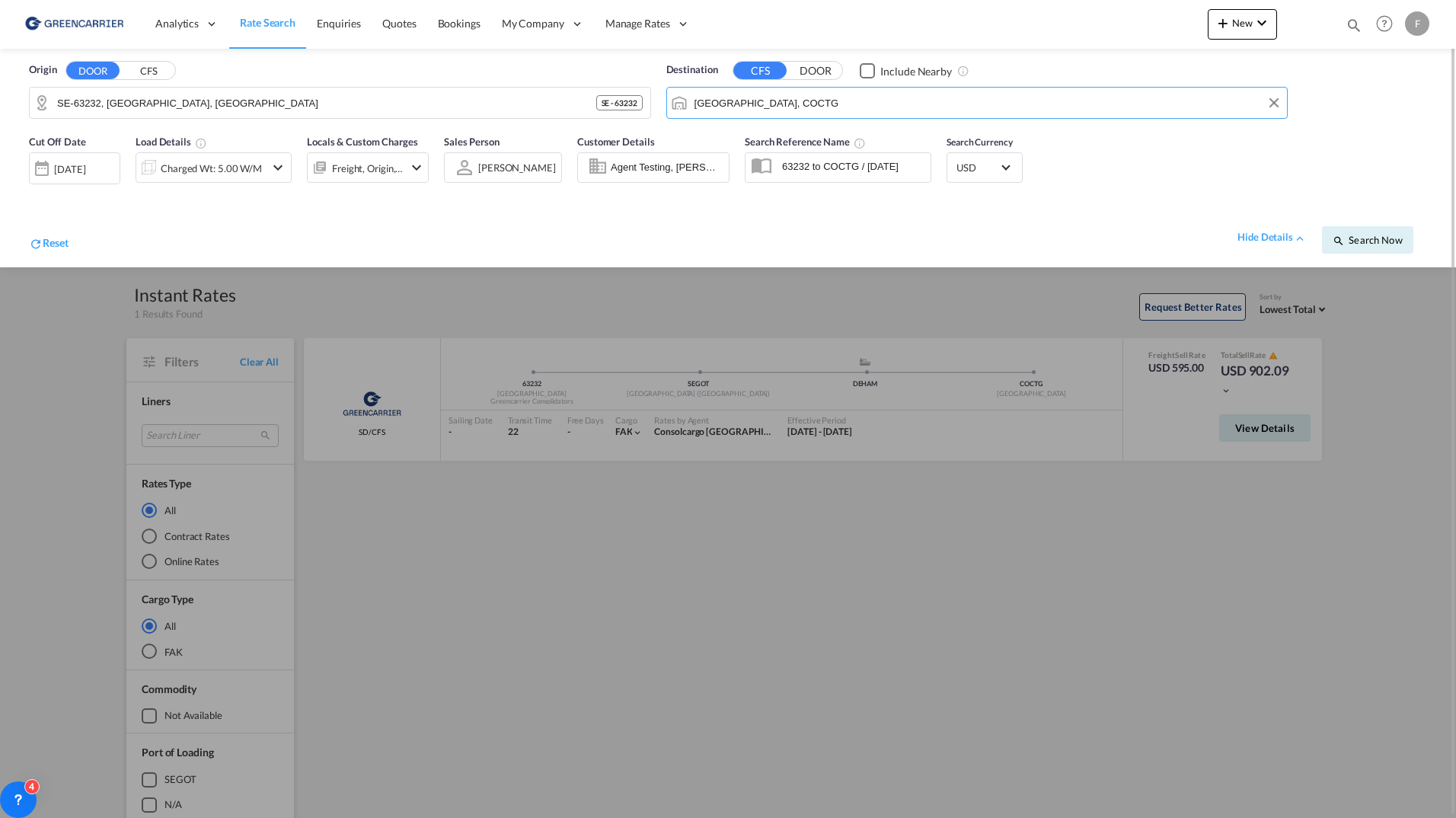
click at [909, 106] on input "Cartagena, COCTG" at bounding box center [987, 102] width 586 height 23
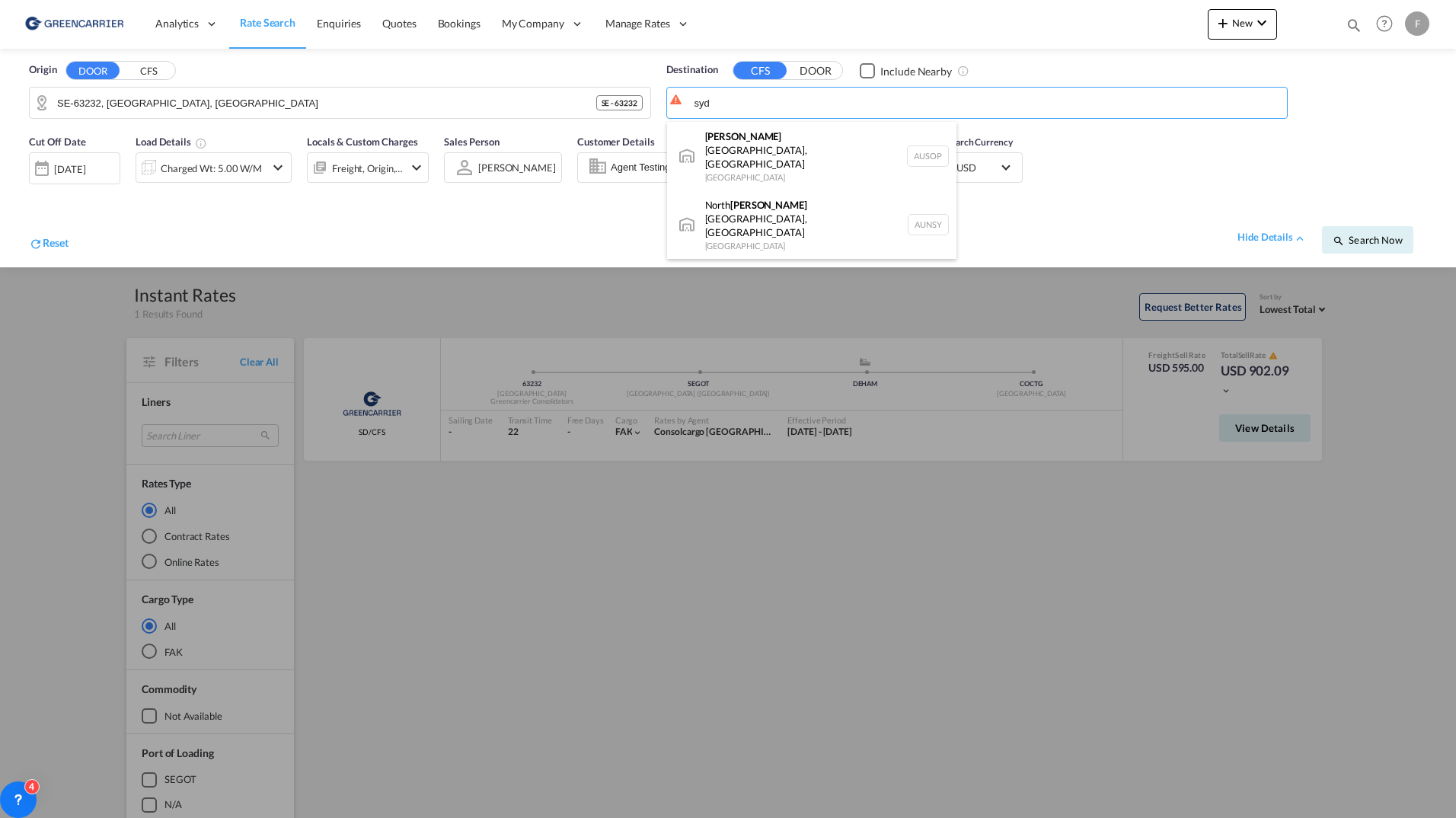
click at [791, 259] on div "Syd ney Australia AUSYD" at bounding box center [811, 282] width 289 height 46
type input "[GEOGRAPHIC_DATA], AUSYD"
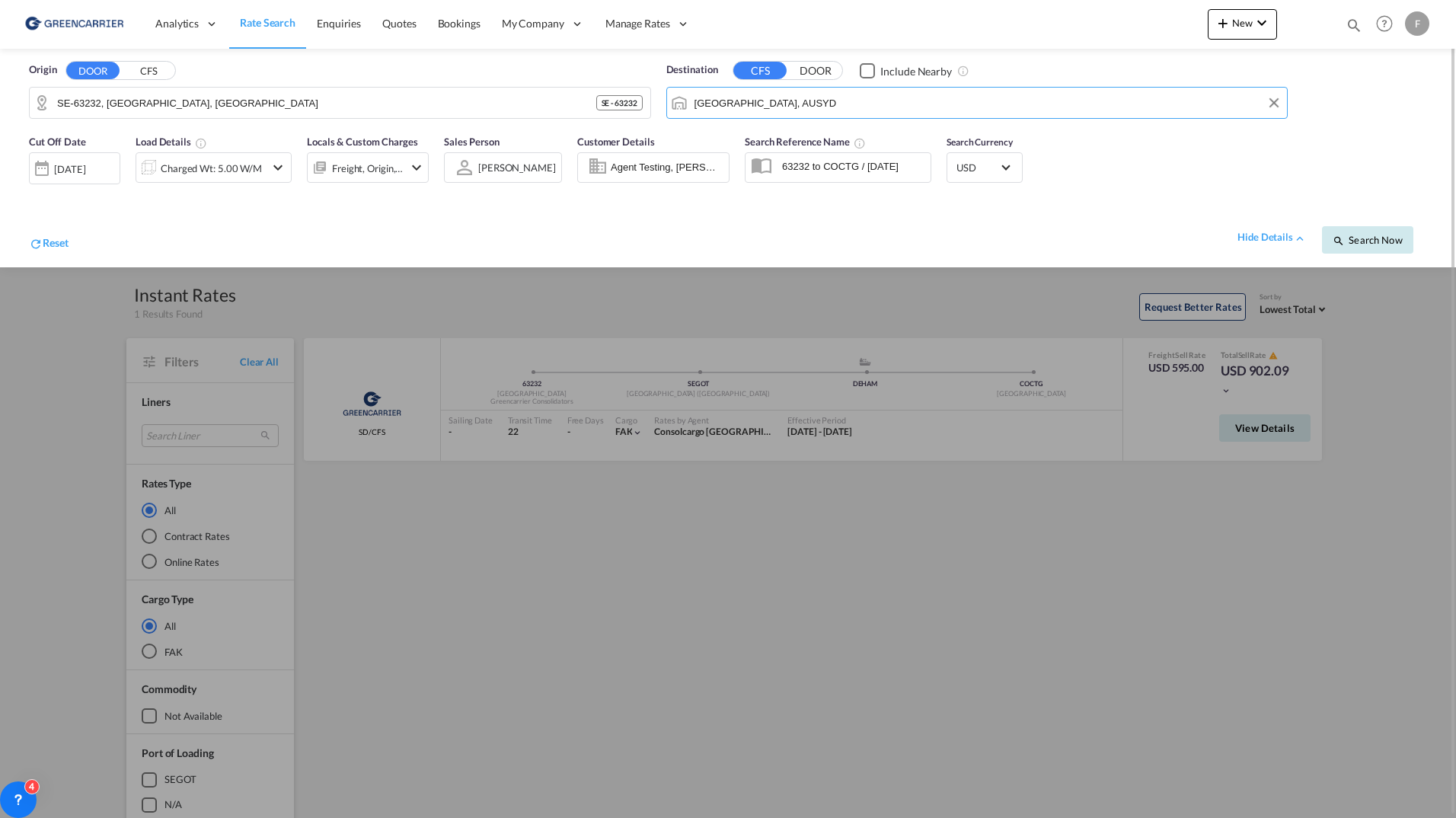
click at [1364, 237] on span "Search Now" at bounding box center [1367, 240] width 69 height 12
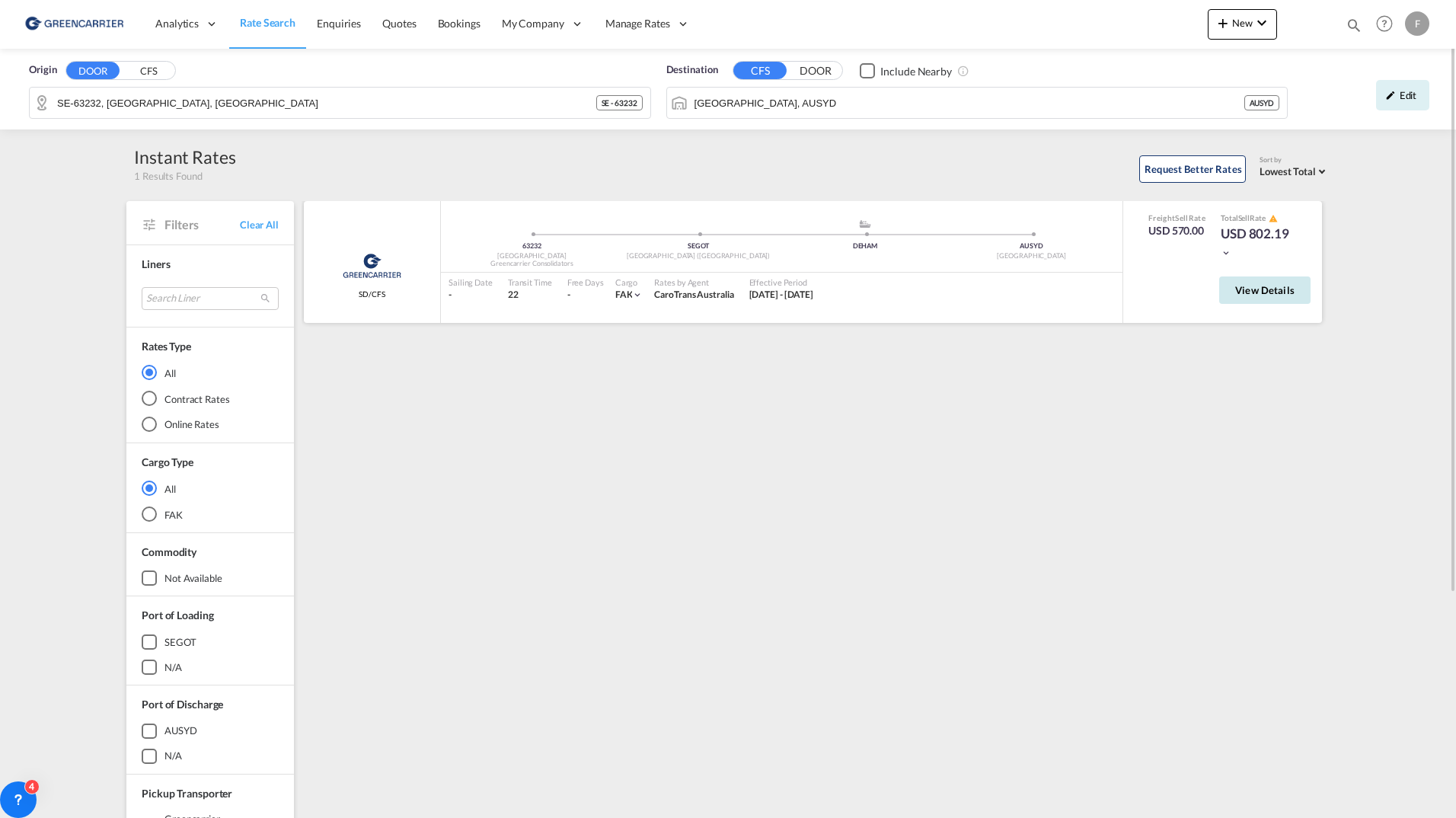
click at [1300, 293] on button "View Details" at bounding box center [1265, 290] width 91 height 27
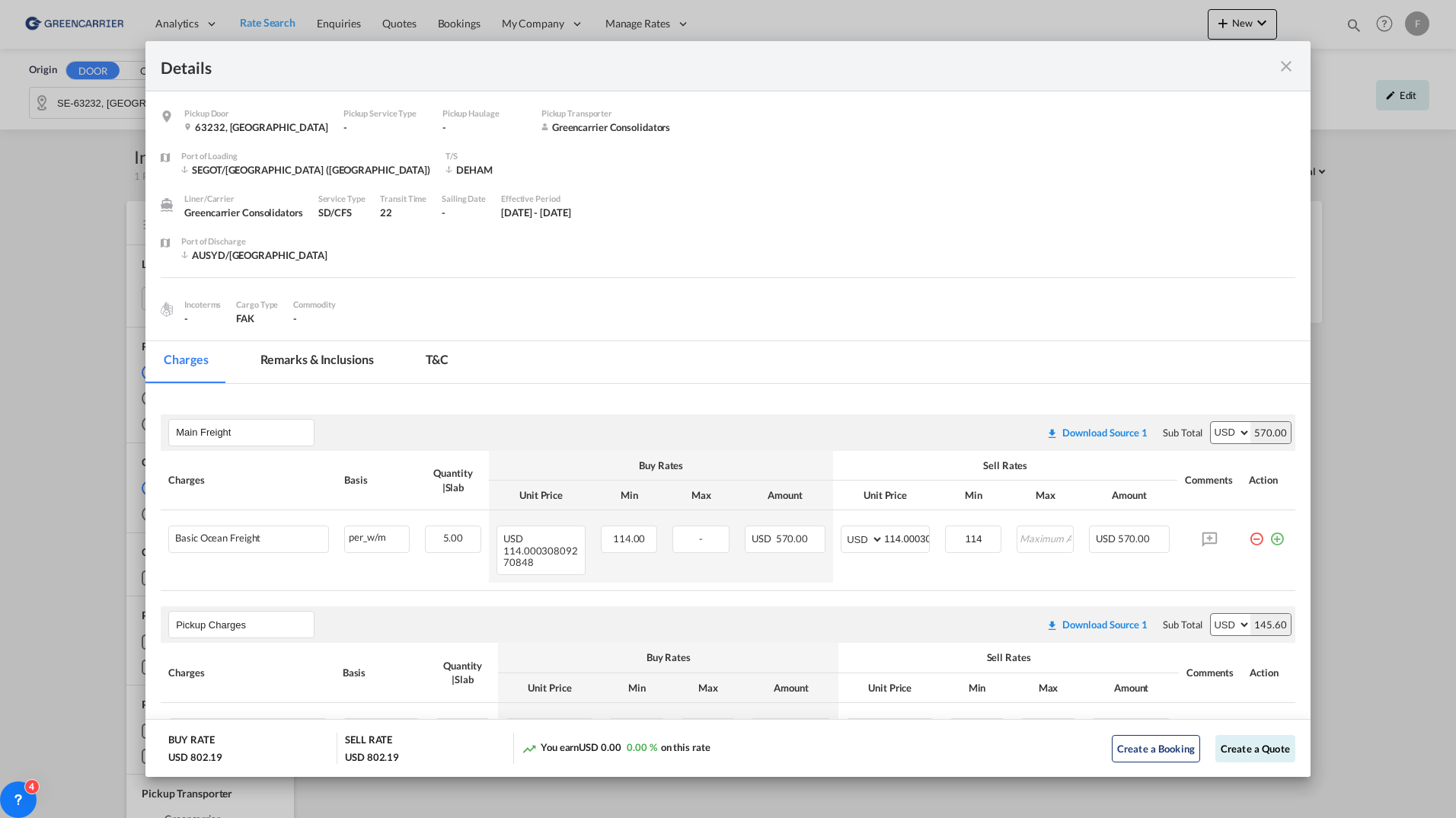
click at [1287, 68] on md-icon "icon-close fg-AAA8AD m-0 cursor" at bounding box center [1286, 66] width 18 height 18
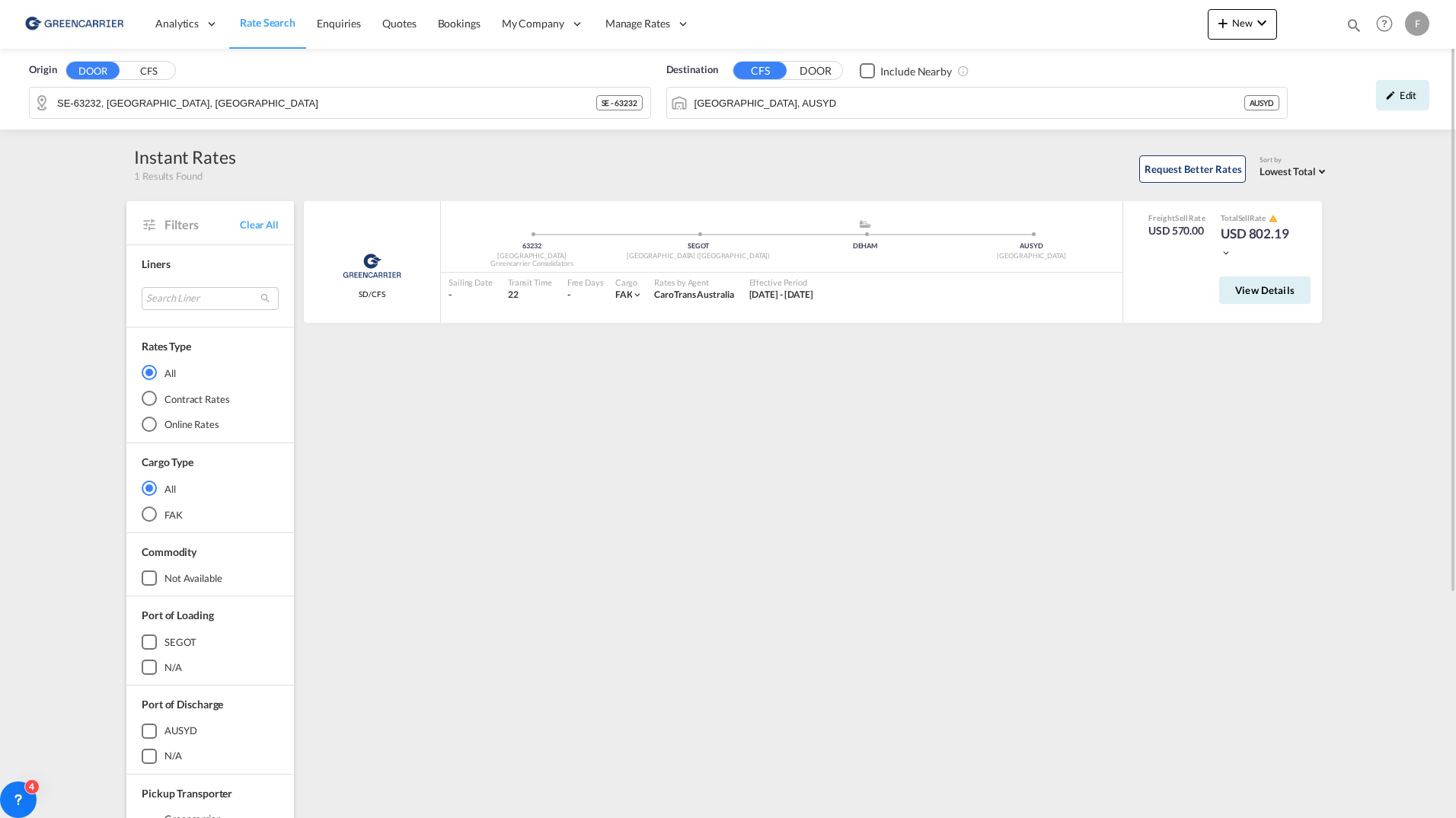
click at [288, 16] on span "Rate Search" at bounding box center [267, 22] width 55 height 13
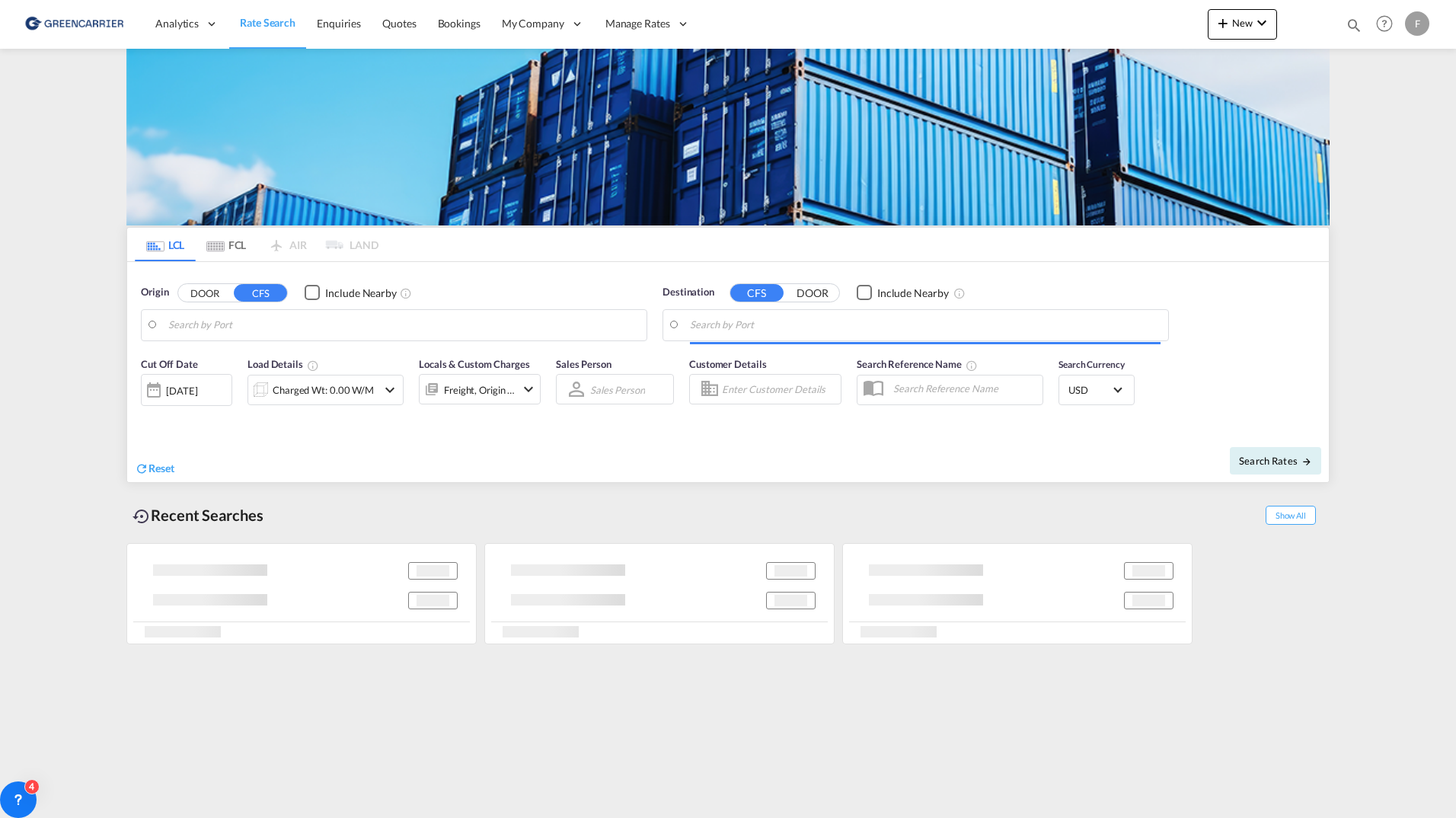
type input "SE-63232, [GEOGRAPHIC_DATA], [GEOGRAPHIC_DATA]"
type input "[GEOGRAPHIC_DATA], AUSYD"
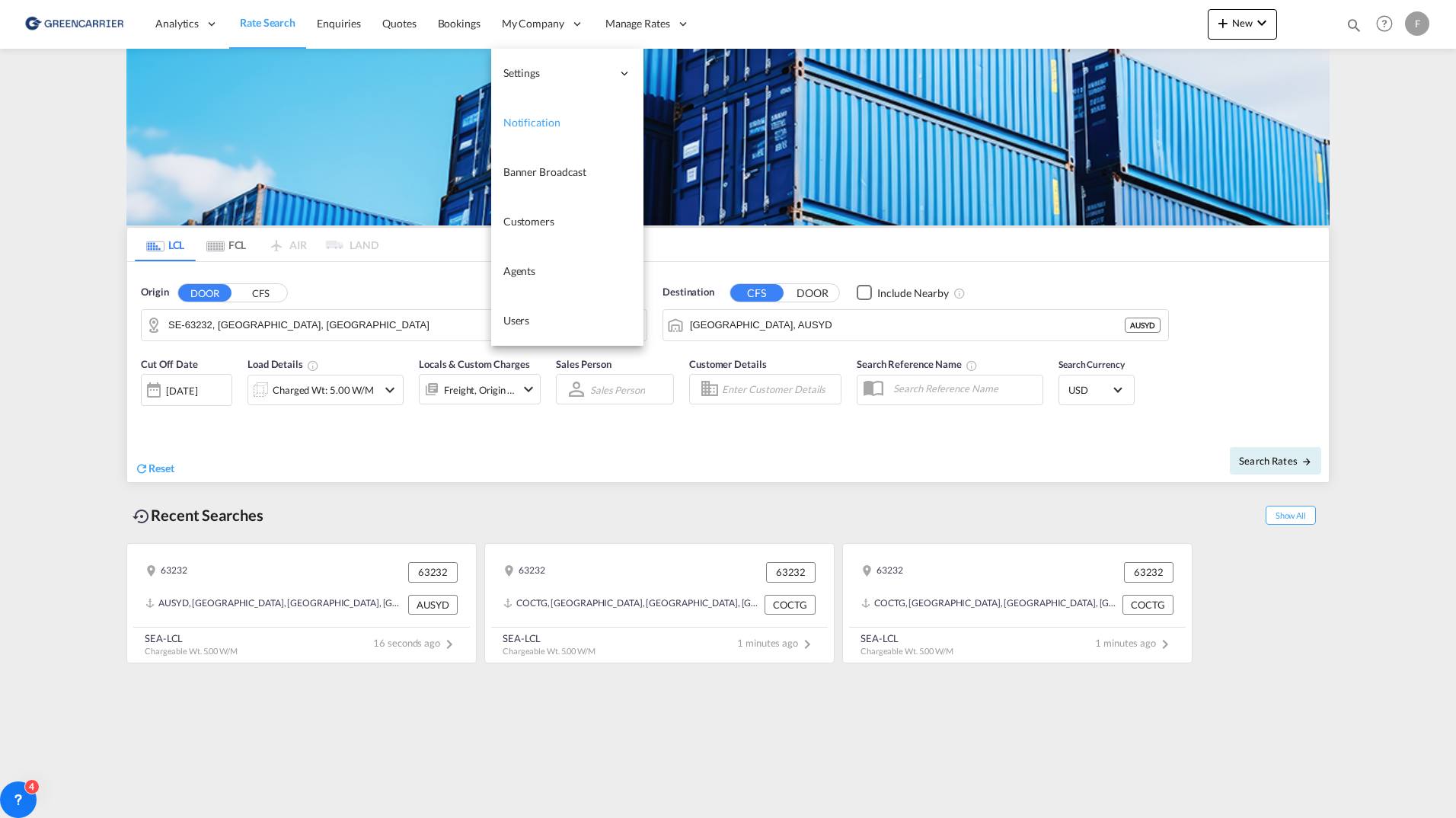
click at [529, 130] on span "Notification" at bounding box center [531, 123] width 57 height 16
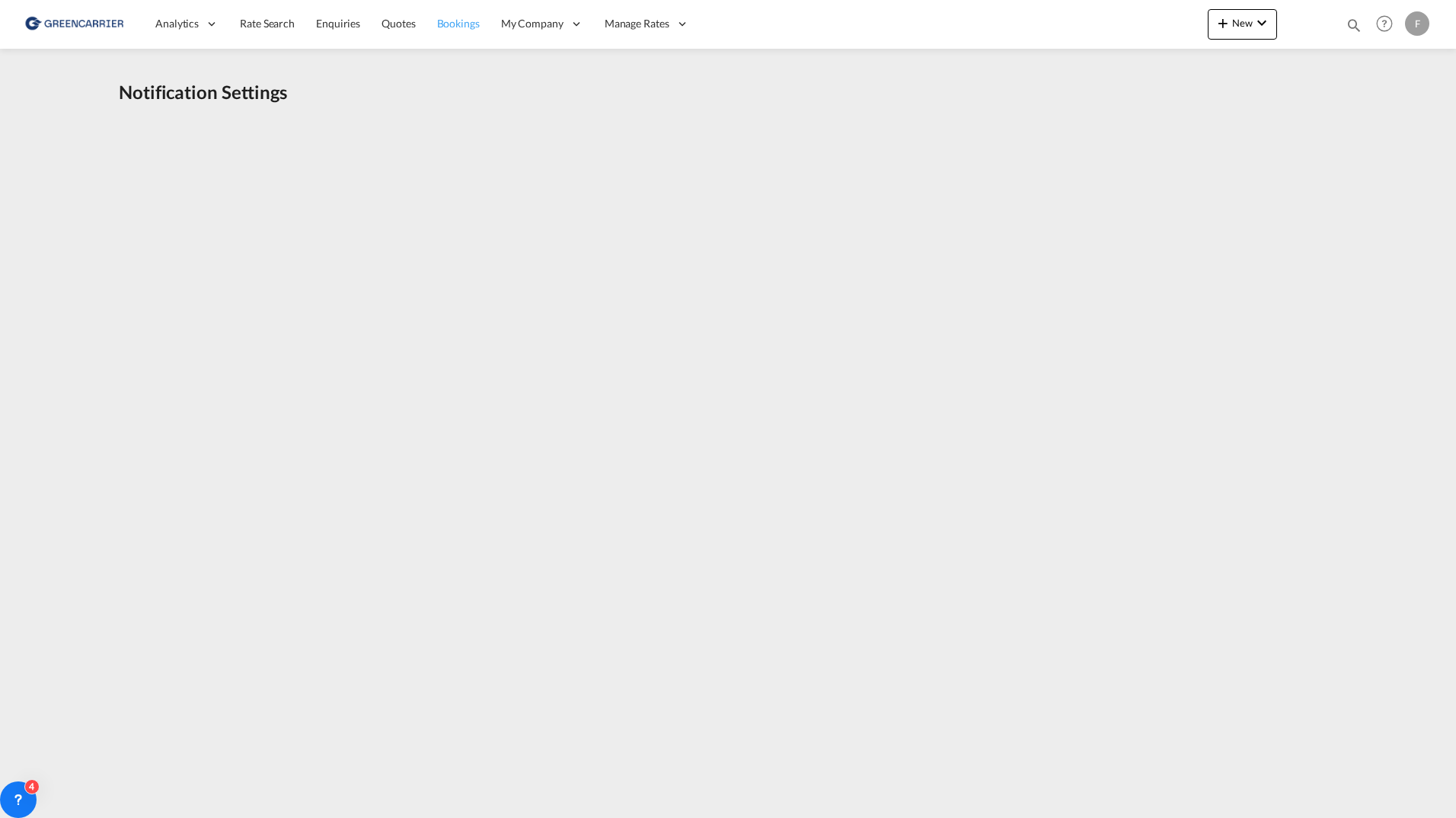
click at [460, 26] on span "Bookings" at bounding box center [458, 23] width 43 height 13
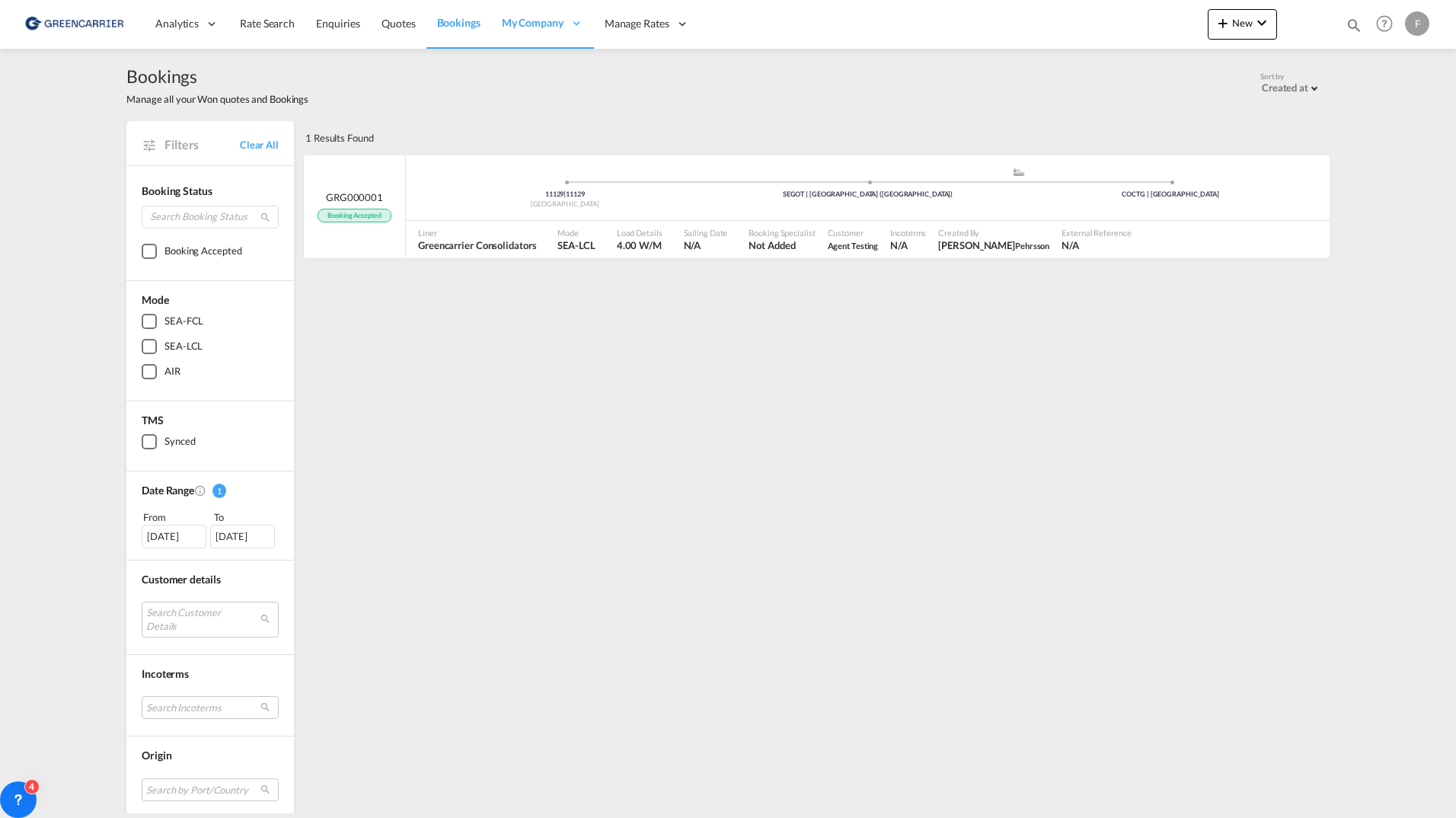
click at [930, 434] on div "1 Results Found .a{fill:#3f3d56;}.b,.l,.r,.t{fill:#fff;}.c{fill:#cecece;}.d{fil…" at bounding box center [815, 595] width 1028 height 948
click at [819, 646] on div "1 Results Found .a{fill:#3f3d56;}.b,.l,.r,.t{fill:#fff;}.c{fill:#cecece;}.d{fil…" at bounding box center [815, 595] width 1028 height 948
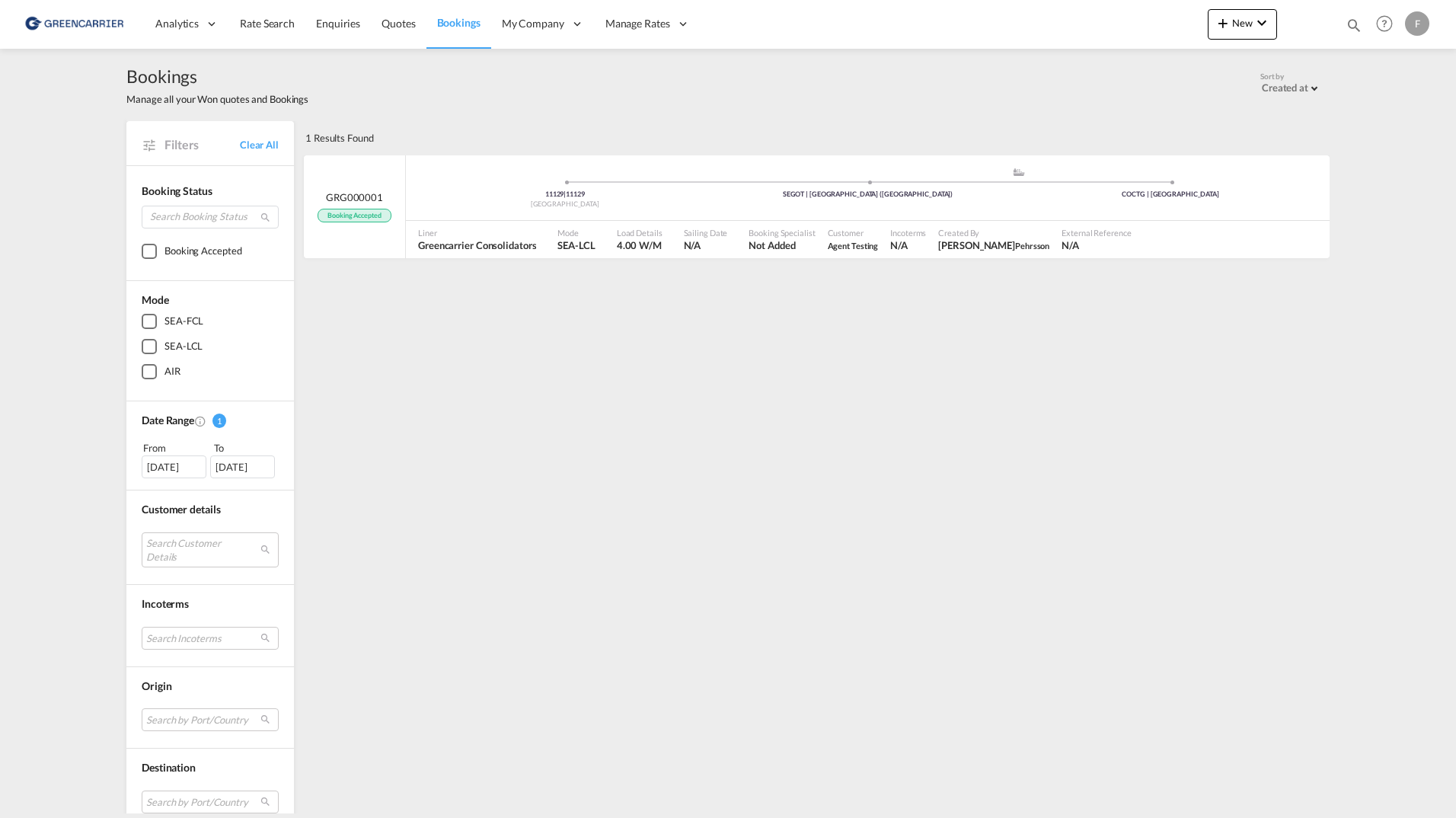
click at [1021, 639] on div "1 Results Found .a{fill:#3f3d56;}.b,.l,.r,.t{fill:#fff;}.c{fill:#cecece;}.d{fil…" at bounding box center [815, 560] width 1028 height 879
click at [288, 12] on link "Rate Search" at bounding box center [268, 23] width 76 height 49
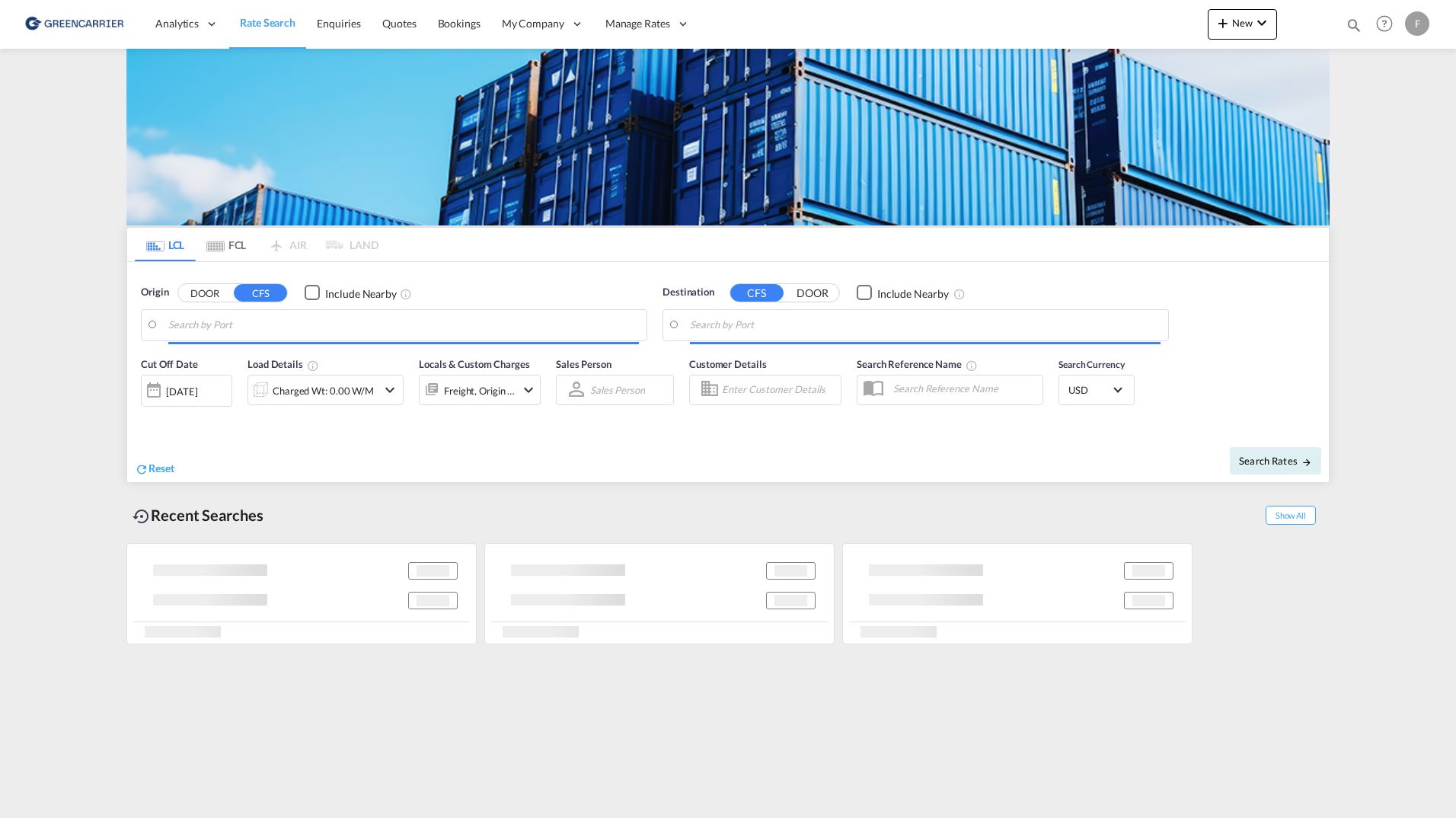
type input "SE-63232, [GEOGRAPHIC_DATA], [GEOGRAPHIC_DATA]"
type input "[GEOGRAPHIC_DATA], AUSYD"
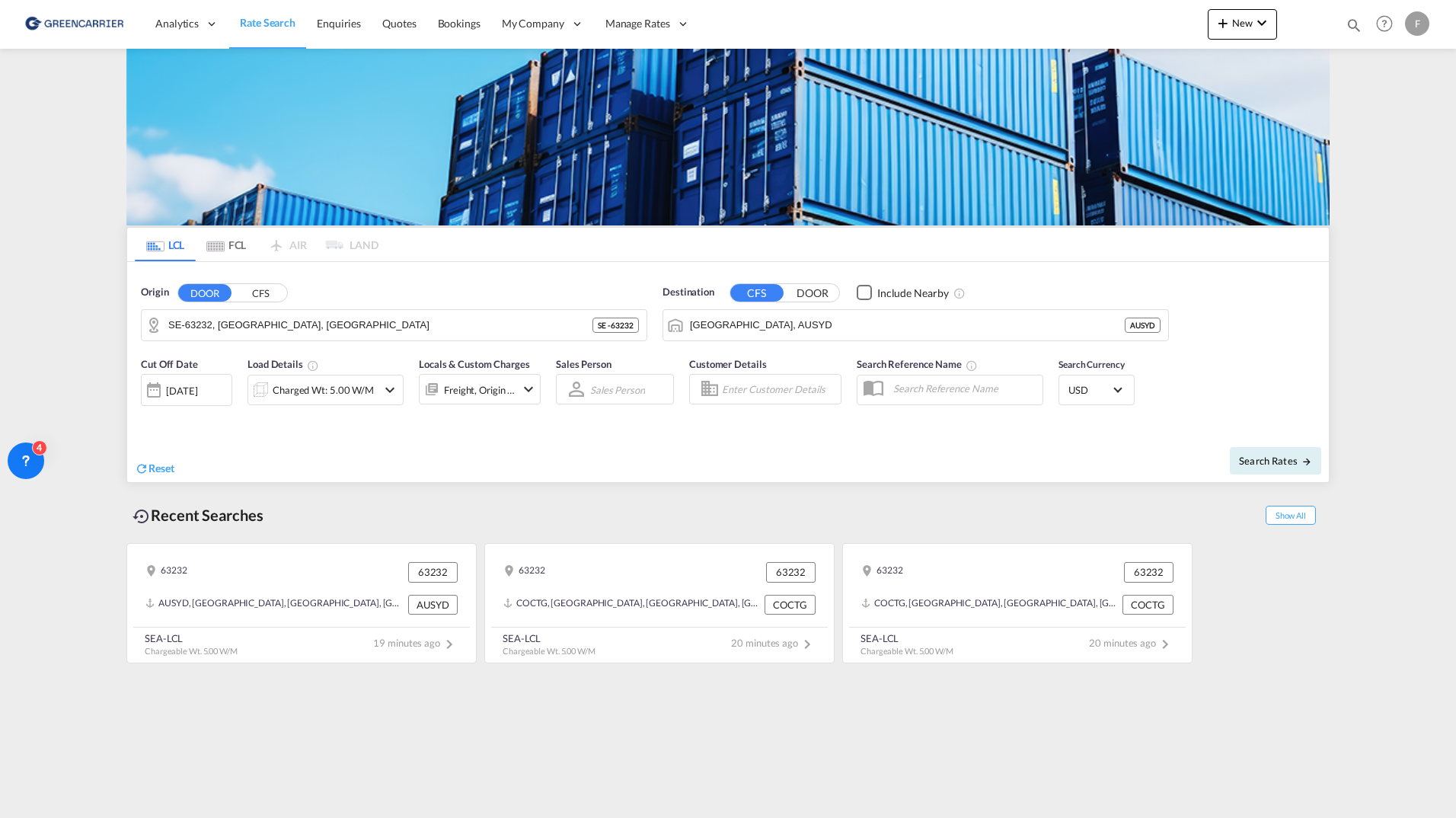
click at [54, 264] on md-content "Analytics Reports Dashboard Rate Search Enquiries Quotes Bookings" at bounding box center [728, 409] width 1456 height 818
click at [573, 735] on md-content "Analytics Reports Dashboard Rate Search Enquiries Quotes Bookings" at bounding box center [728, 409] width 1456 height 818
click at [634, 681] on md-content "Analytics Reports Dashboard Rate Search Enquiries Quotes Bookings" at bounding box center [728, 409] width 1456 height 818
click at [82, 95] on md-content "Analytics Reports Dashboard Rate Search Enquiries Quotes Bookings" at bounding box center [728, 409] width 1456 height 818
drag, startPoint x: 43, startPoint y: 301, endPoint x: 46, endPoint y: 292, distance: 9.5
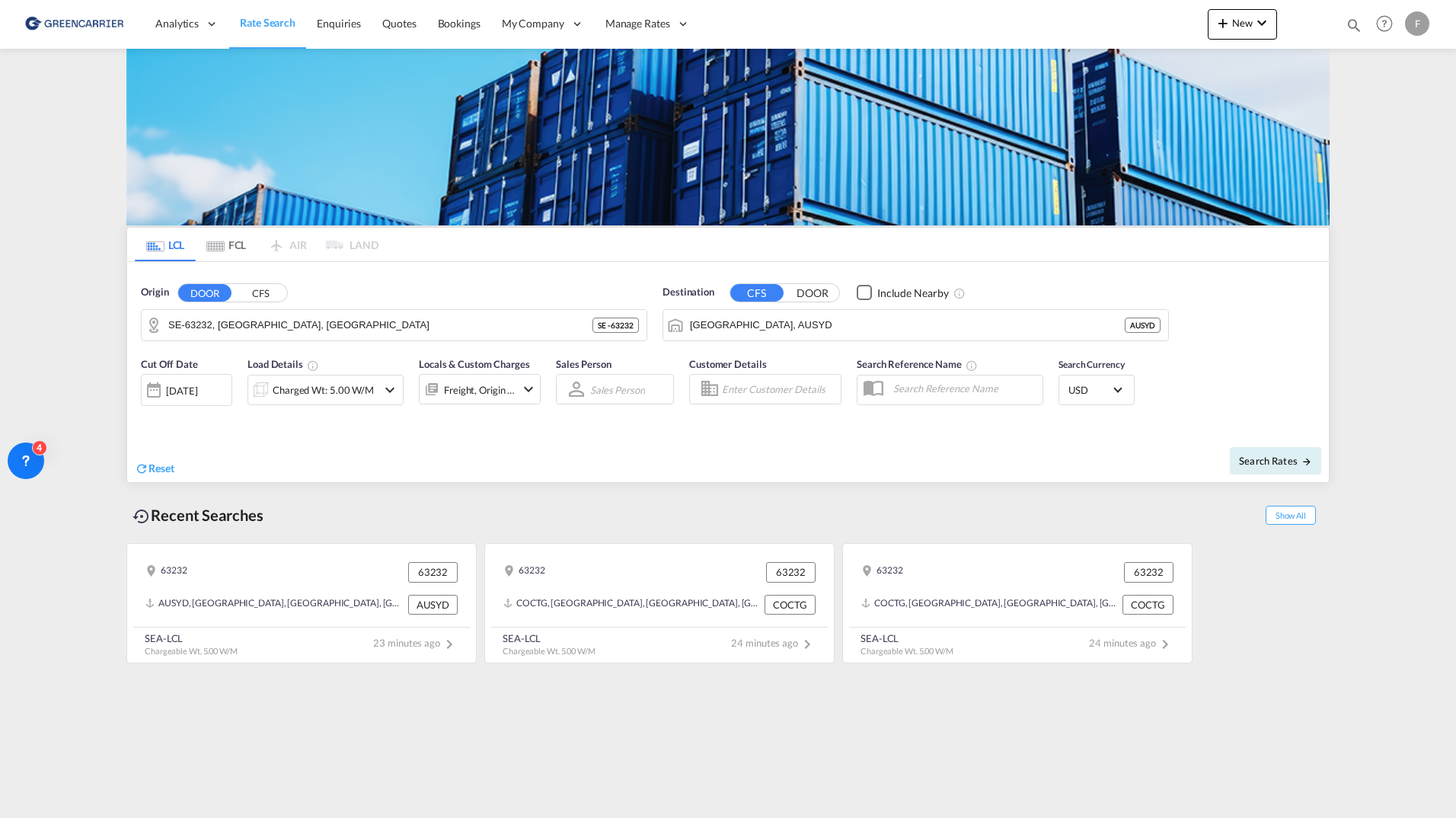
click at [43, 300] on md-content "Analytics Reports Dashboard Rate Search Enquiries Quotes Bookings" at bounding box center [728, 409] width 1456 height 818
click at [12, 254] on md-content "Analytics Reports Dashboard Rate Search Enquiries Quotes Bookings" at bounding box center [728, 409] width 1456 height 818
click at [94, 325] on md-content "Analytics Reports Dashboard Rate Search Enquiries Quotes Bookings" at bounding box center [728, 409] width 1456 height 818
click at [78, 539] on md-content "Analytics Reports Dashboard Rate Search Enquiries Quotes Bookings" at bounding box center [728, 409] width 1456 height 818
